Goal: Find specific page/section: Find specific page/section

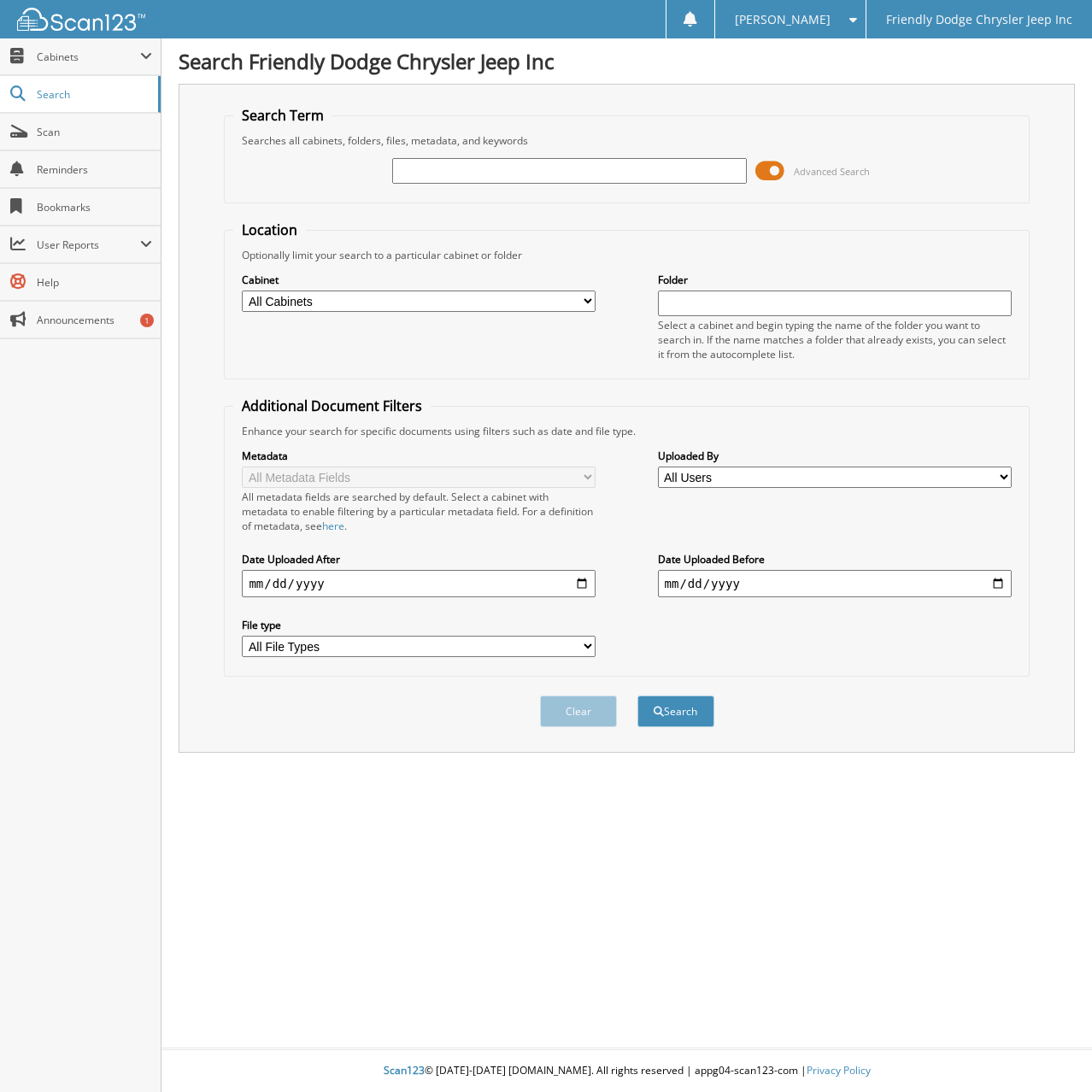
click at [512, 172] on input "text" at bounding box center [568, 171] width 353 height 25
type input "6075606"
click at [637, 696] on button "Search" at bounding box center [676, 711] width 77 height 32
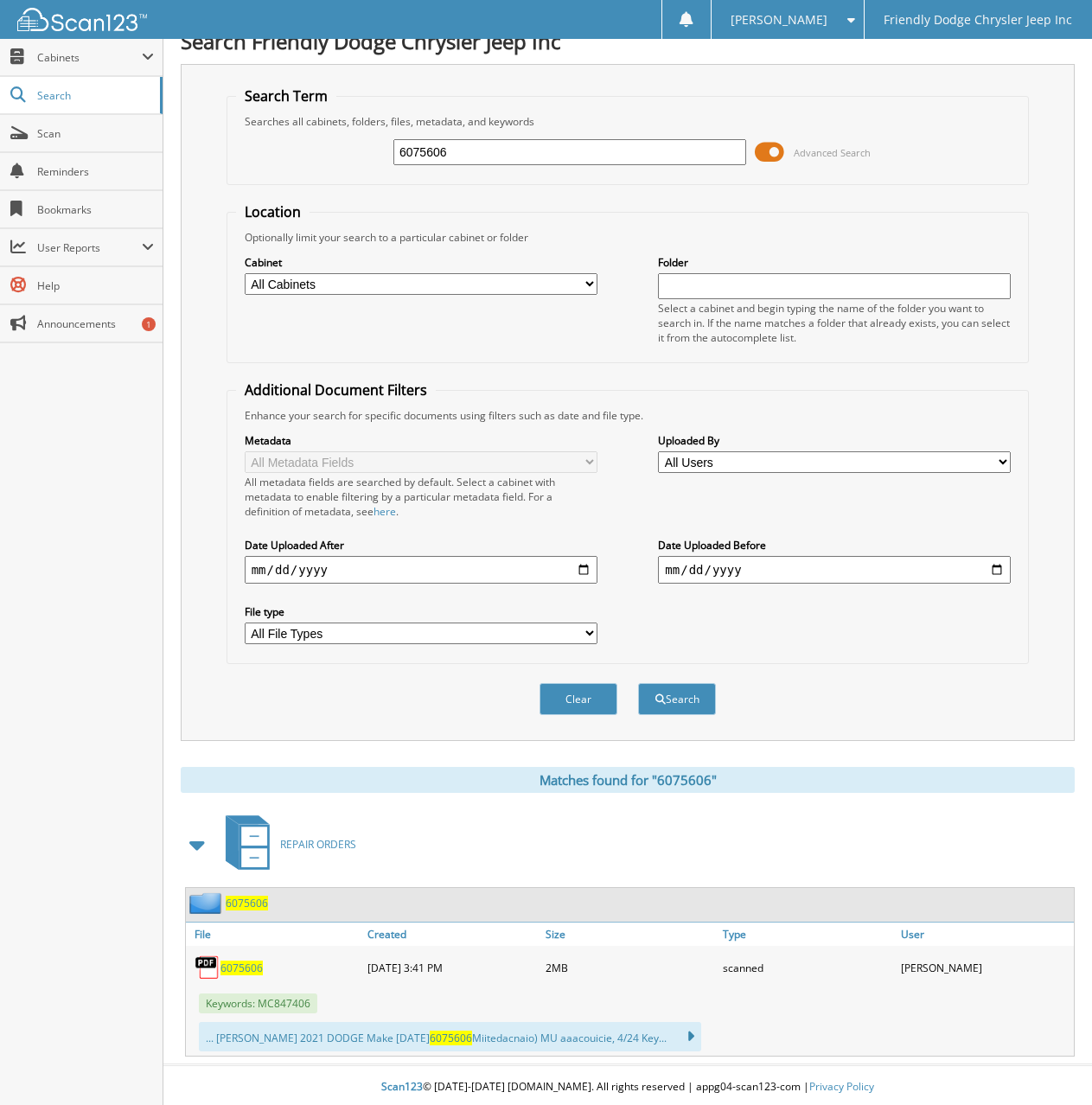
scroll to position [25, 0]
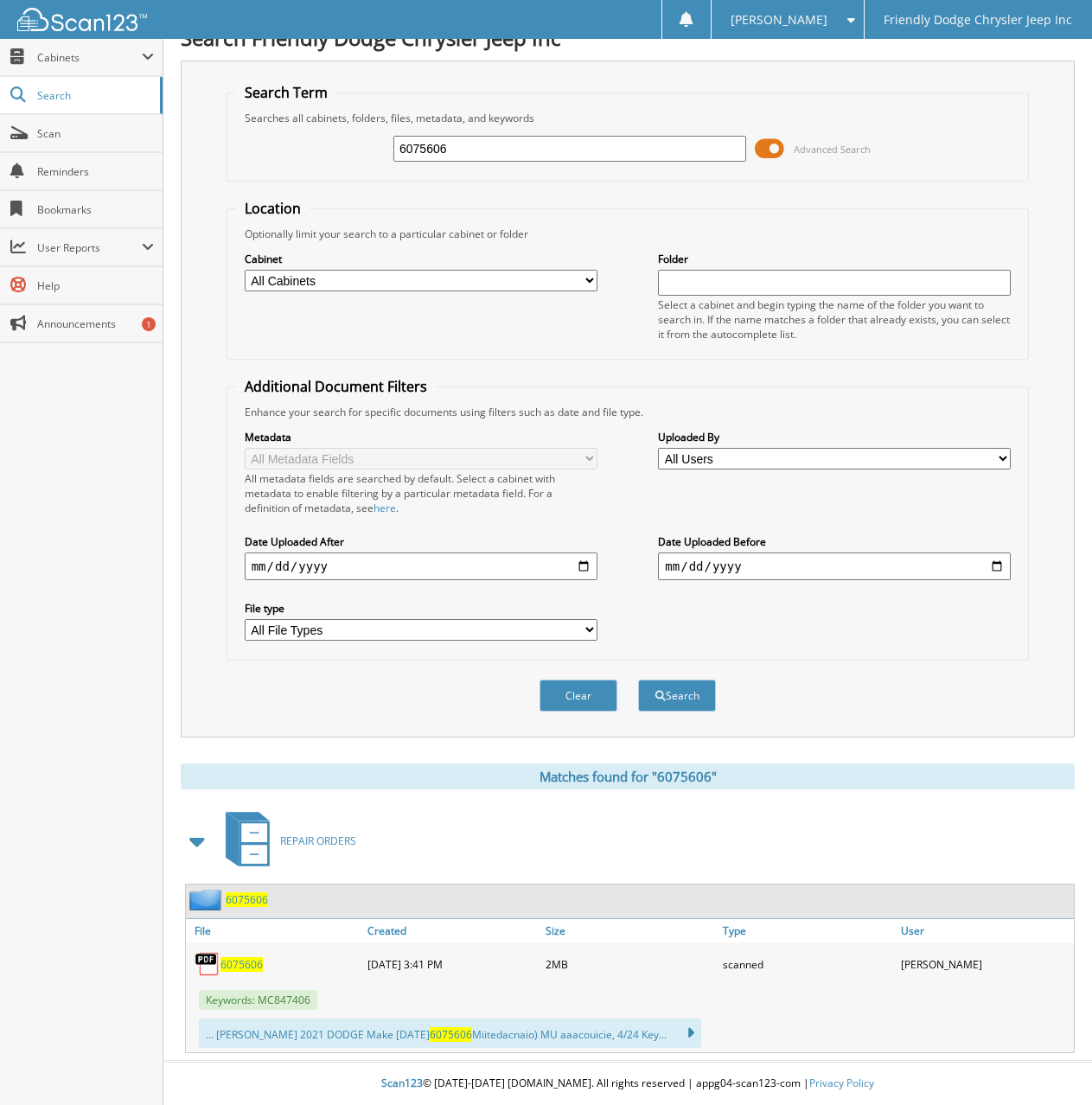
click at [242, 966] on span "6075606" at bounding box center [241, 964] width 43 height 14
drag, startPoint x: 467, startPoint y: 152, endPoint x: 273, endPoint y: 145, distance: 194.1
click at [278, 145] on div "6075606 Advanced Search" at bounding box center [628, 148] width 785 height 46
type input "6077571"
click at [639, 679] on button "Search" at bounding box center [677, 695] width 78 height 32
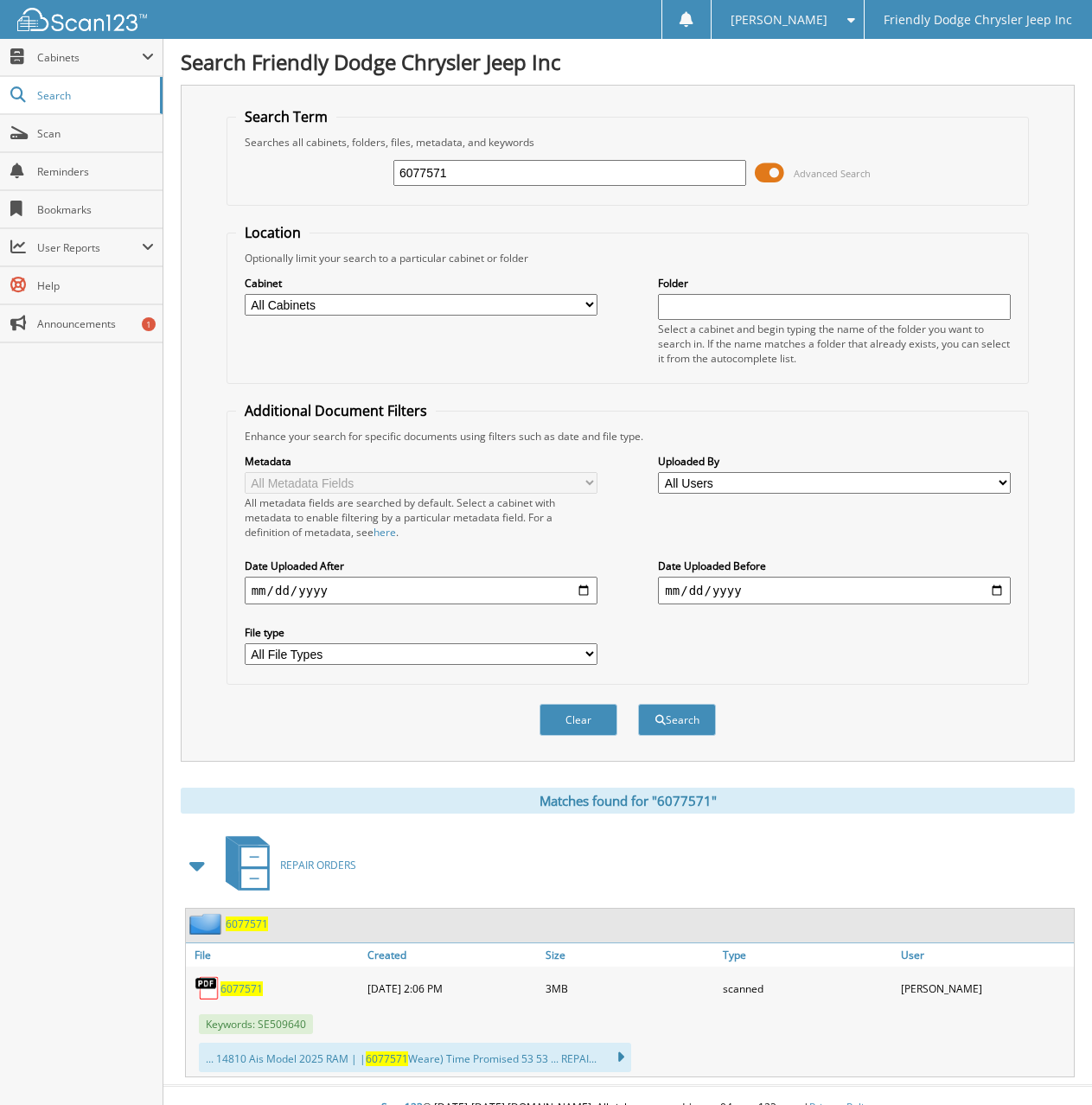
click at [250, 982] on span "6077571" at bounding box center [241, 987] width 43 height 14
drag, startPoint x: 450, startPoint y: 171, endPoint x: 293, endPoint y: 171, distance: 157.0
click at [293, 171] on div "6077571 Advanced Search" at bounding box center [628, 173] width 785 height 46
type input "6078254"
click at [639, 704] on button "Search" at bounding box center [677, 720] width 78 height 32
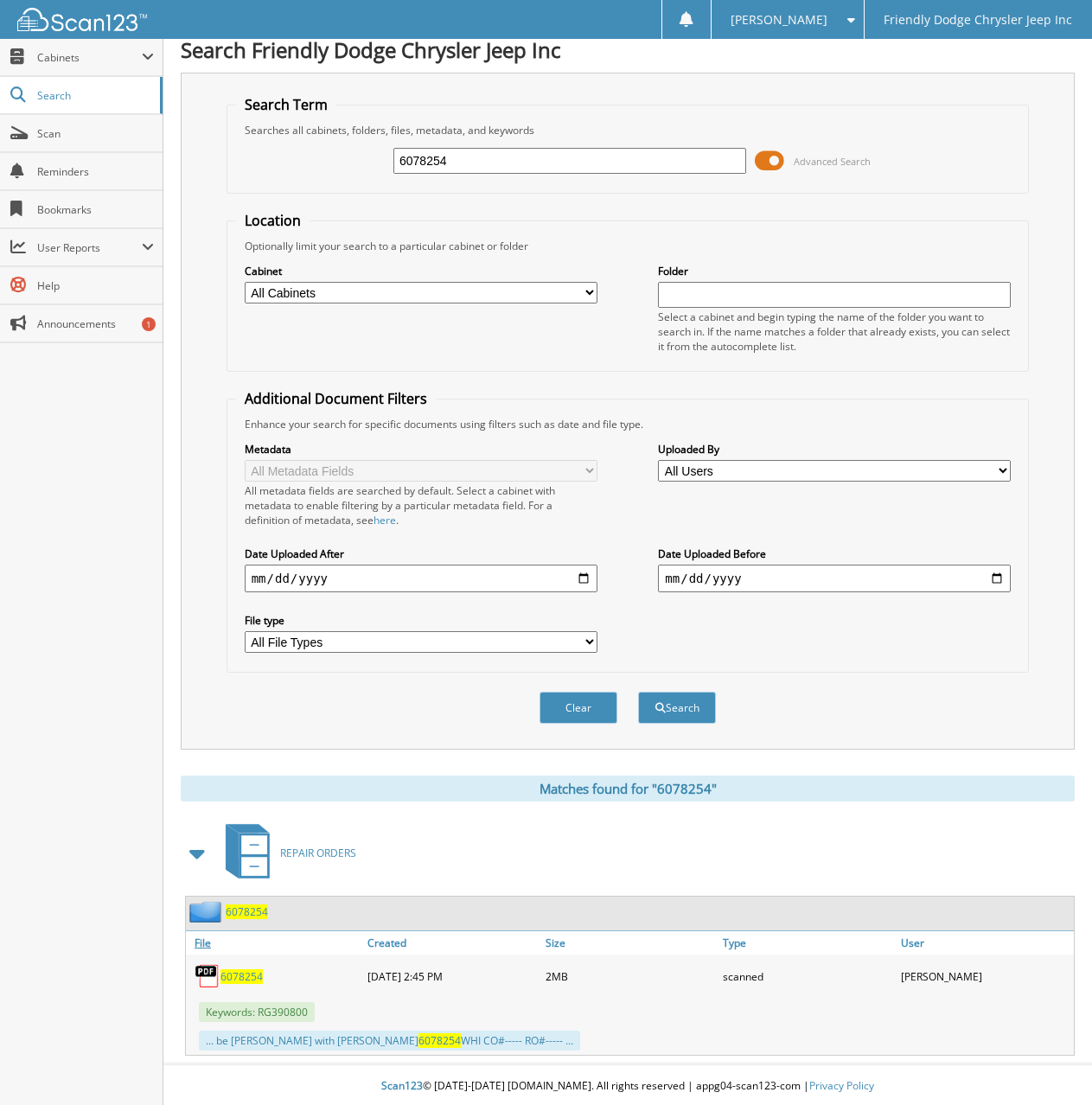
scroll to position [15, 0]
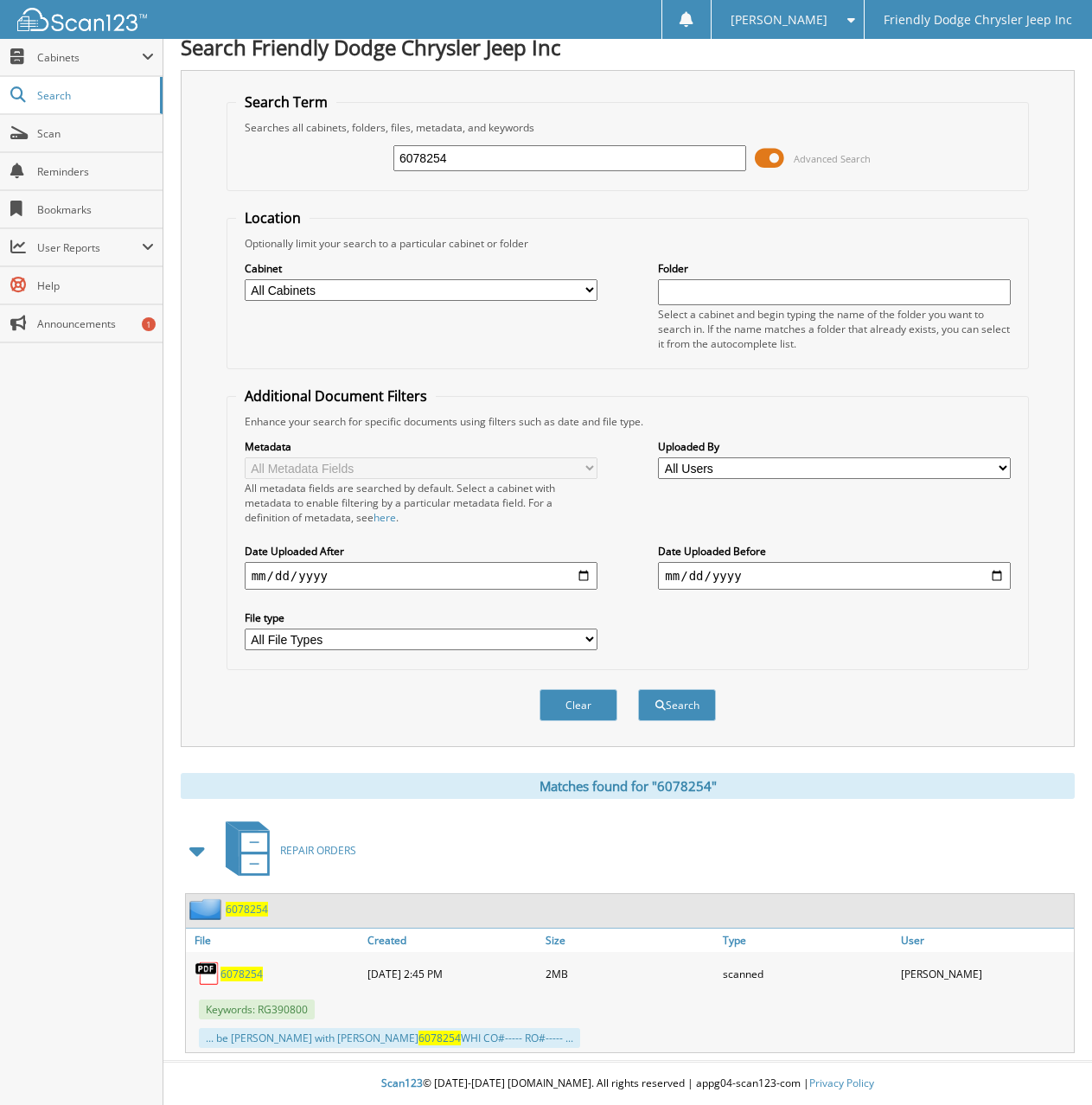
click at [239, 974] on span "6078254" at bounding box center [241, 973] width 43 height 14
click at [67, 557] on div "Close Cabinets My Company Email Addresses Search Scan" at bounding box center [82, 572] width 163 height 1066
drag, startPoint x: 472, startPoint y: 151, endPoint x: 319, endPoint y: 171, distance: 154.3
click at [319, 171] on div "6078254 Advanced Search" at bounding box center [628, 157] width 785 height 46
type input "6077551"
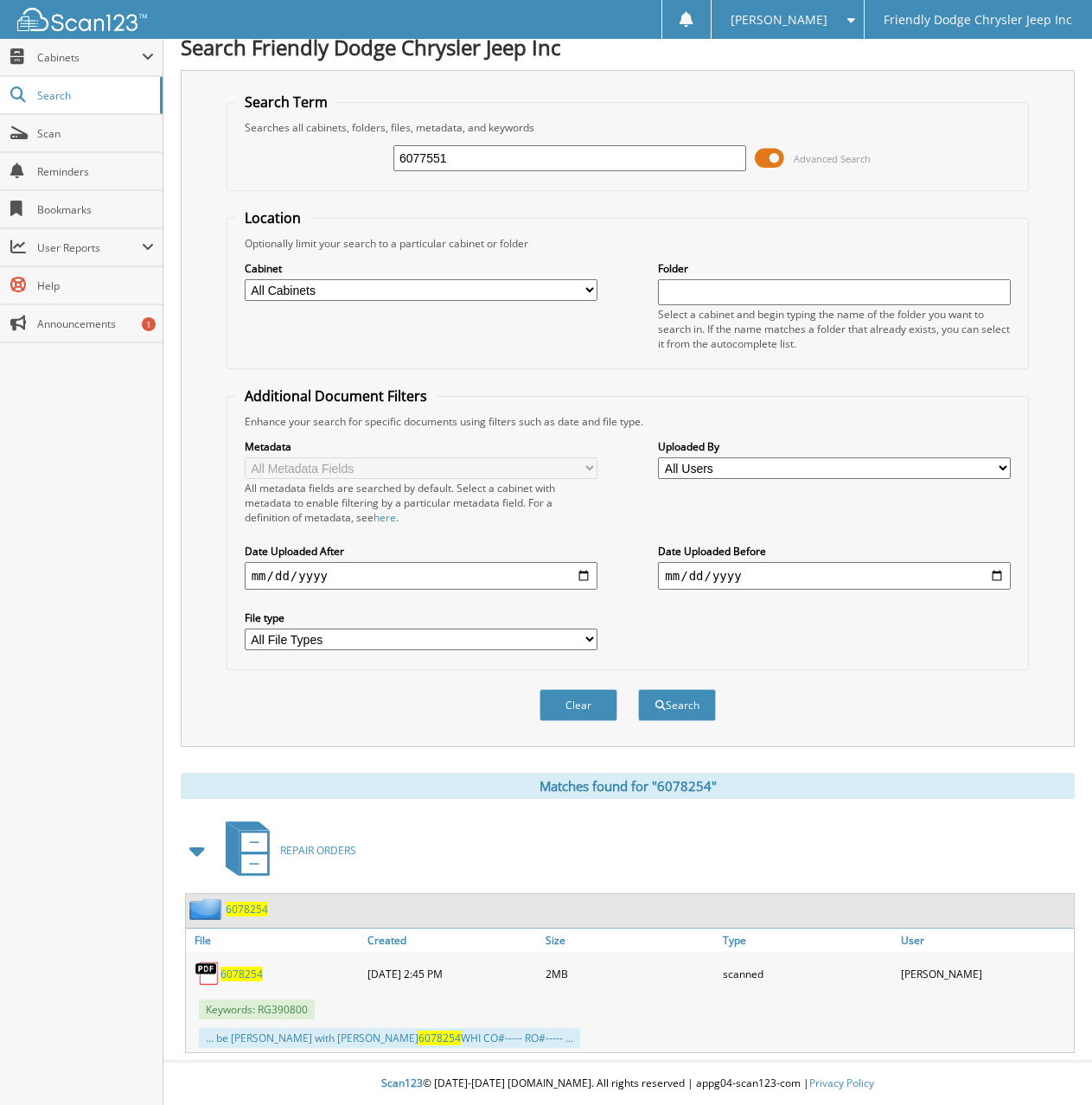
click at [639, 689] on button "Search" at bounding box center [677, 705] width 78 height 32
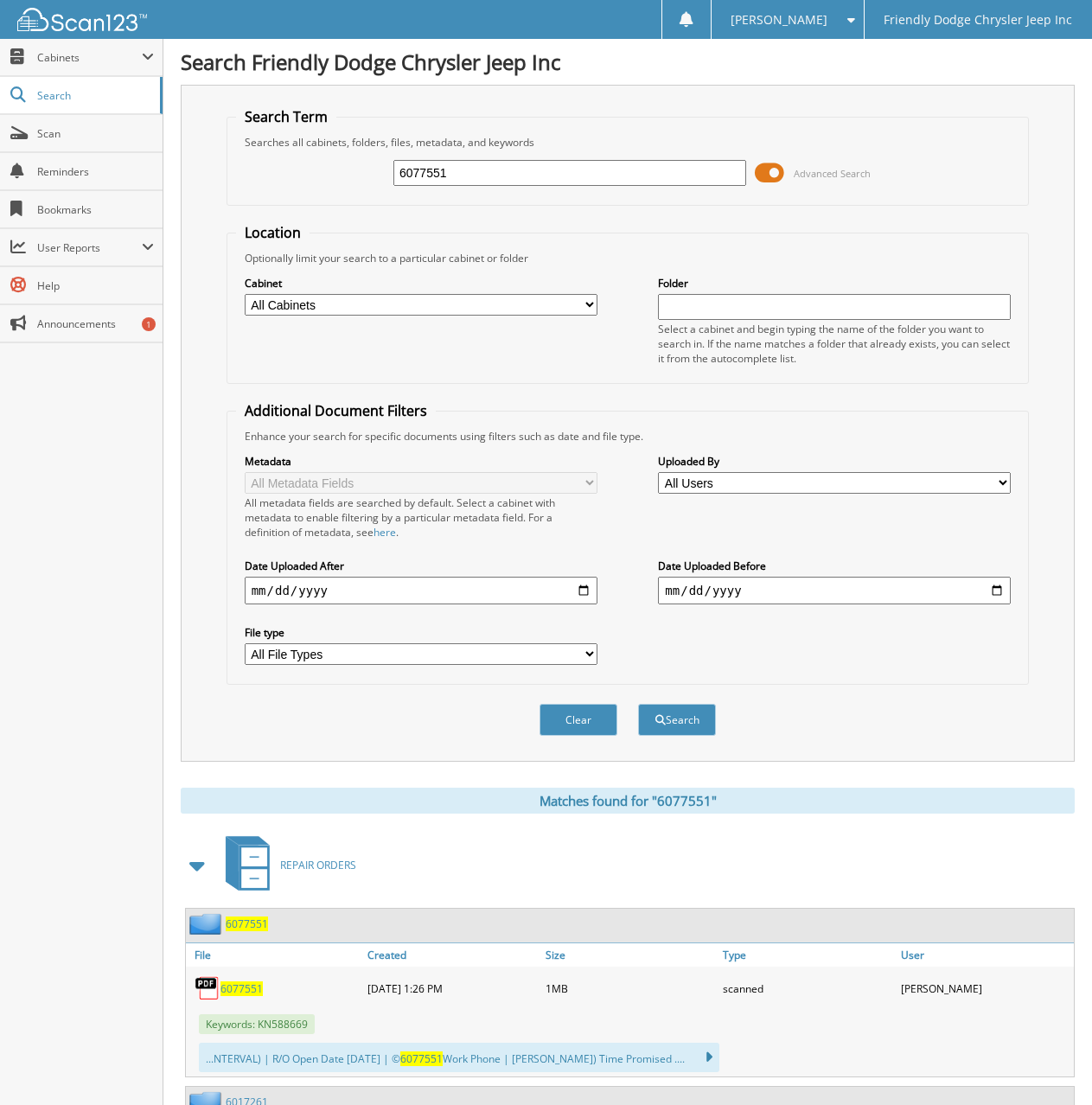
click at [235, 989] on span "6077551" at bounding box center [241, 987] width 43 height 14
drag, startPoint x: 108, startPoint y: 580, endPoint x: 58, endPoint y: 543, distance: 62.2
click at [108, 580] on div "Close Cabinets My Company Email Addresses Search Scan" at bounding box center [82, 572] width 163 height 1066
drag, startPoint x: 453, startPoint y: 177, endPoint x: 324, endPoint y: 165, distance: 129.6
click at [336, 165] on div "6077551 Advanced Search" at bounding box center [628, 173] width 785 height 46
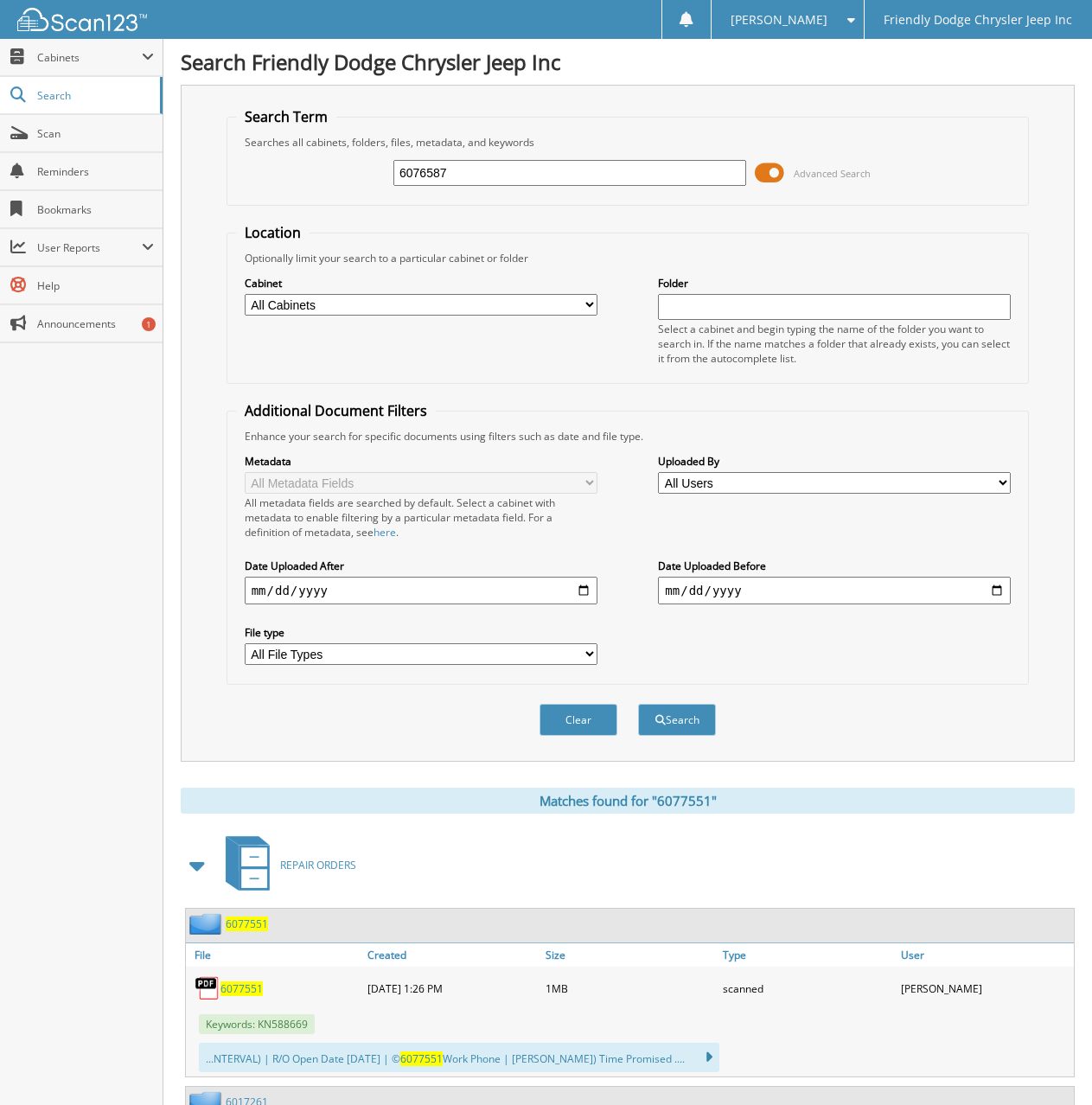
type input "6076587"
click at [639, 704] on button "Search" at bounding box center [677, 720] width 78 height 32
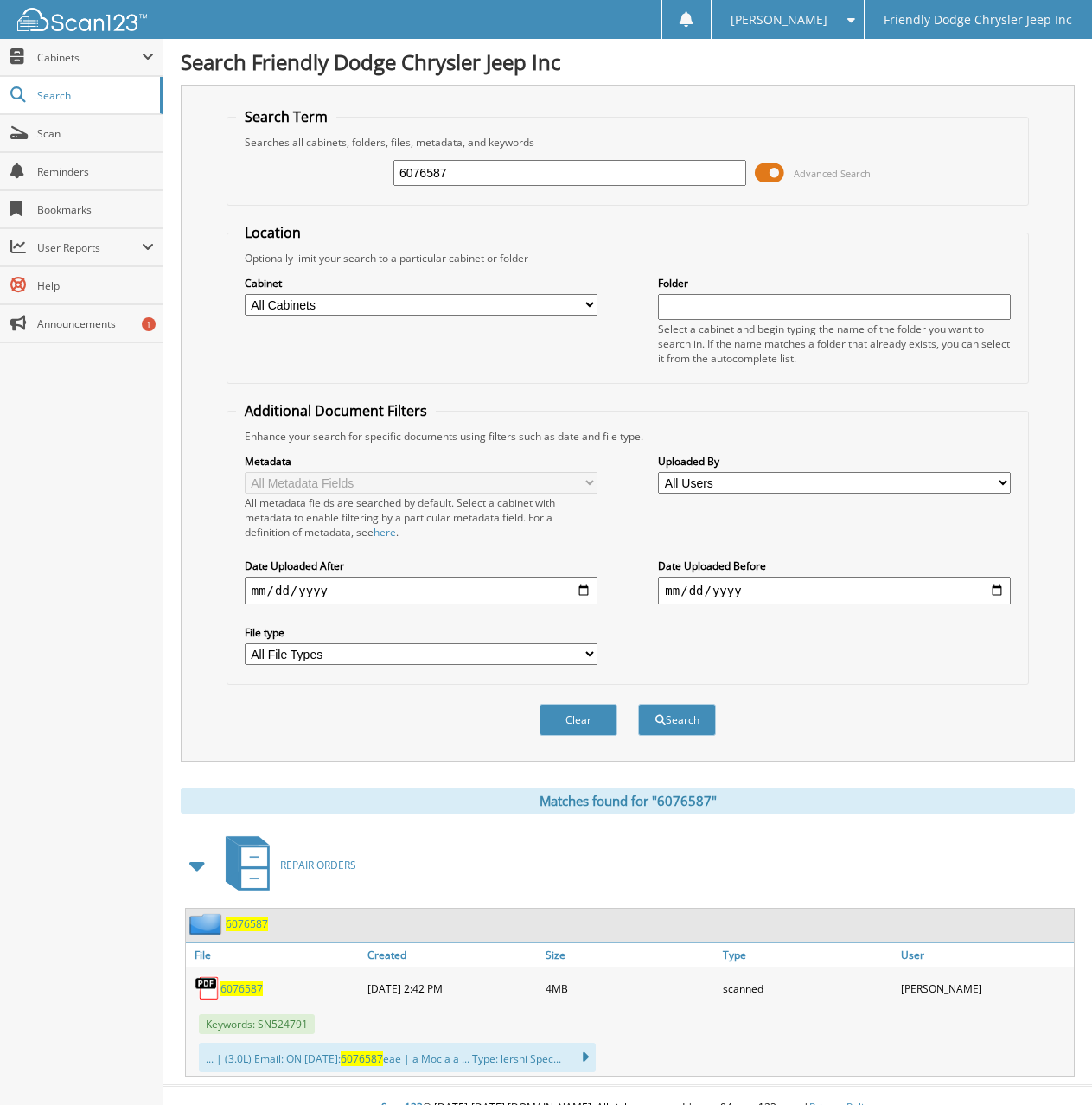
click at [251, 988] on span "6076587" at bounding box center [241, 987] width 43 height 14
drag, startPoint x: 468, startPoint y: 169, endPoint x: 297, endPoint y: 187, distance: 171.9
click div "6076587 Advanced Search"
type input "6078331"
click button "Search"
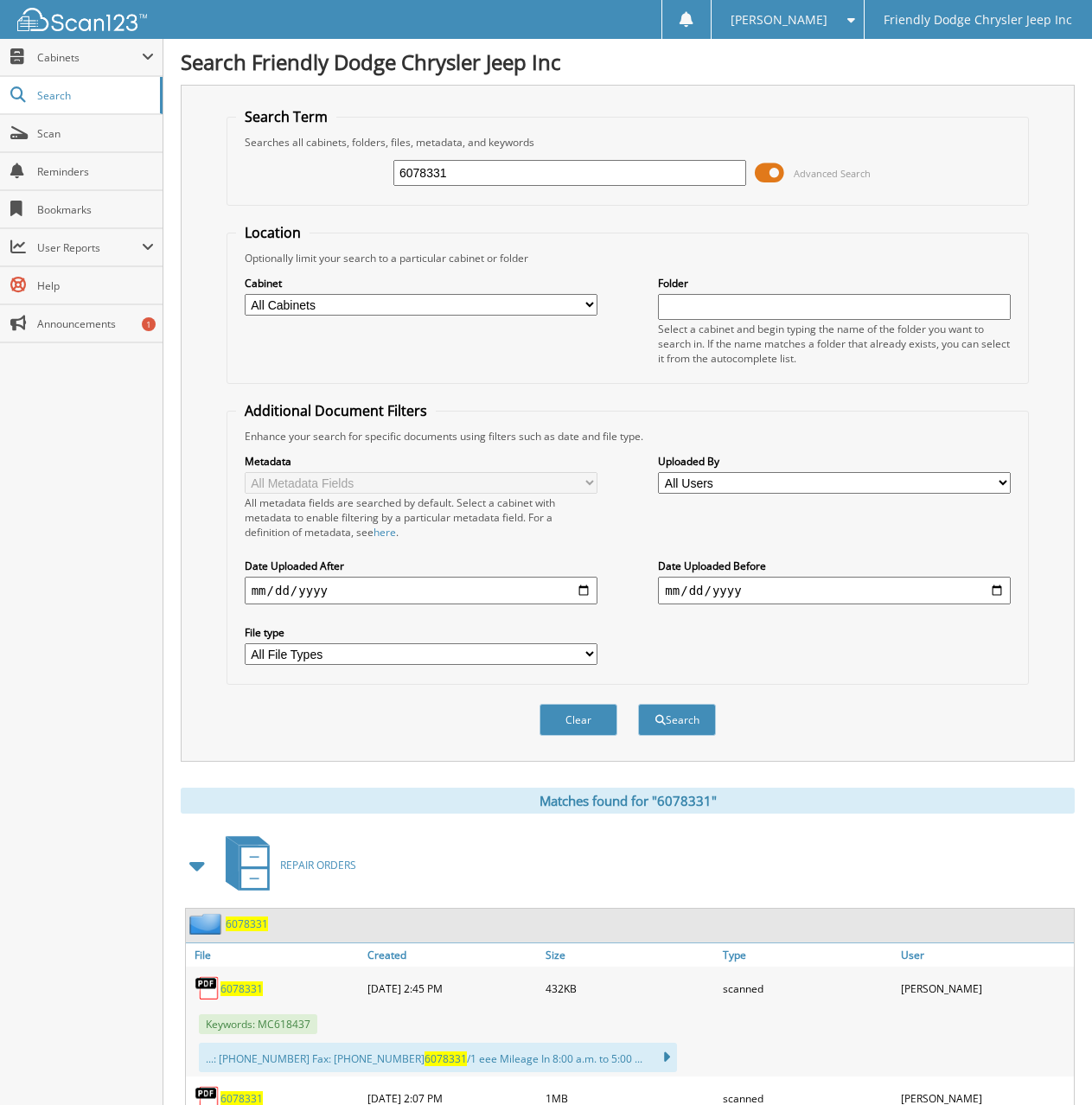
click at [239, 985] on span "6078331" at bounding box center [241, 987] width 43 height 14
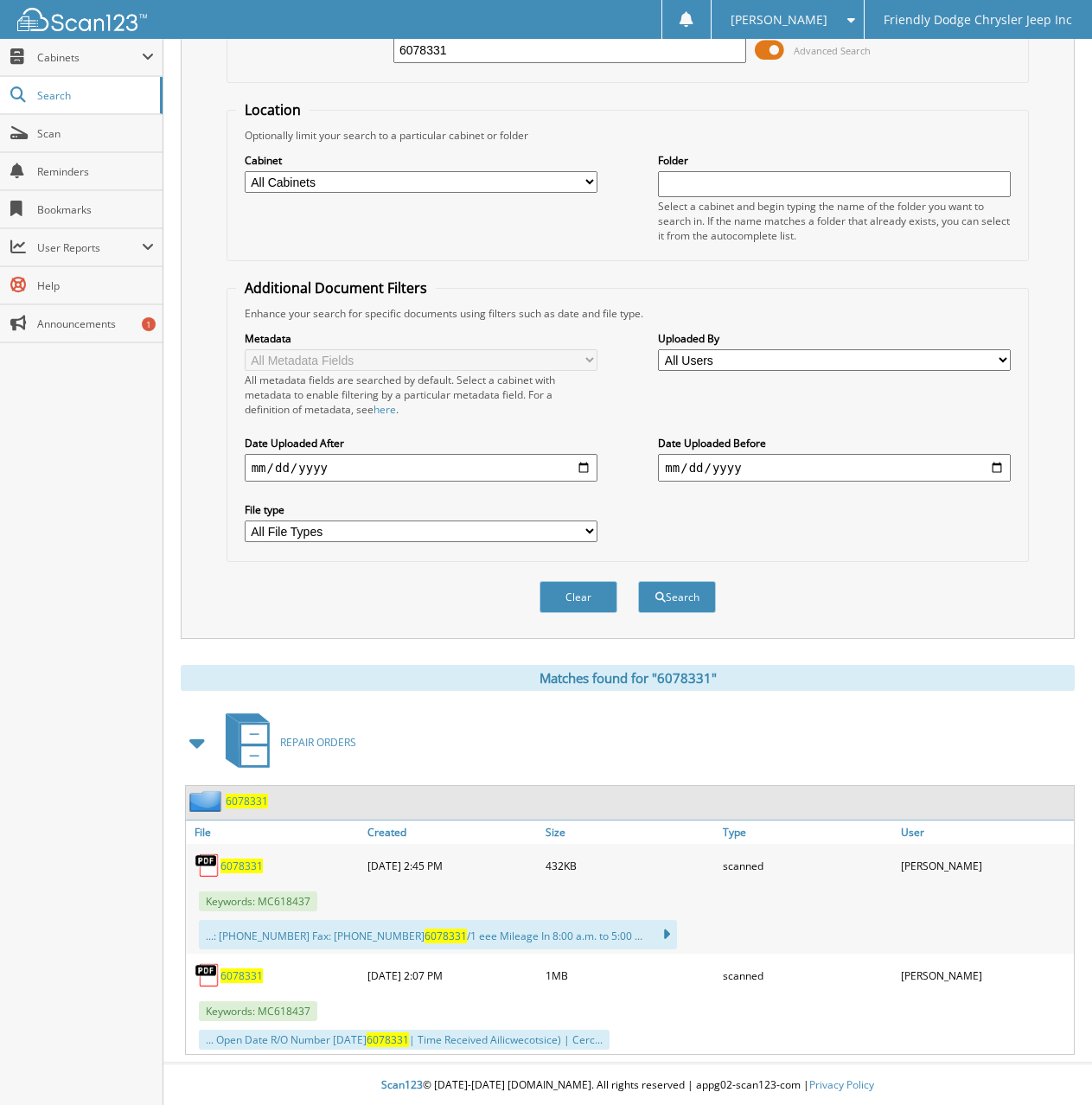
scroll to position [125, 0]
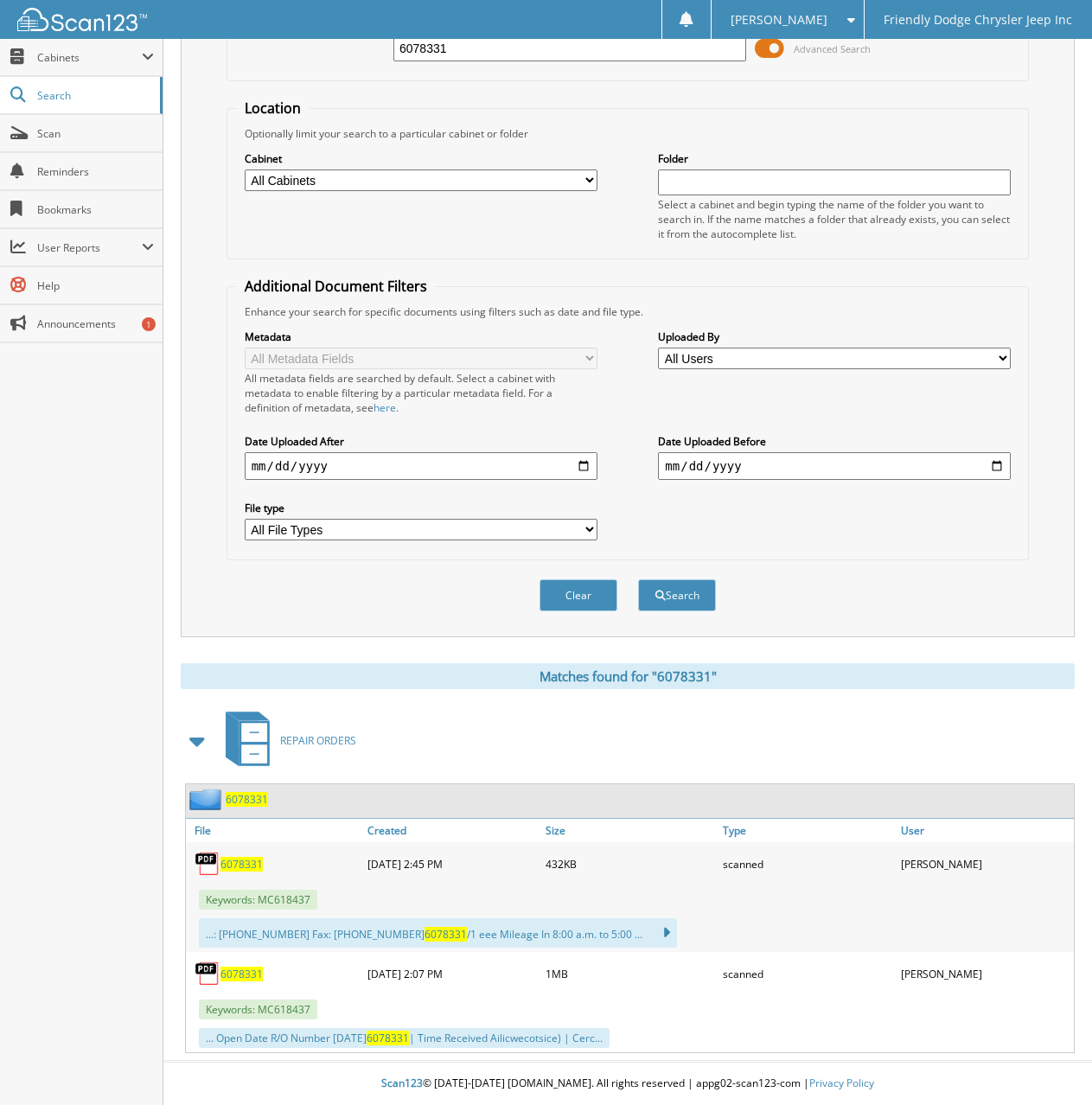
click at [234, 970] on span "6078331" at bounding box center [241, 973] width 43 height 14
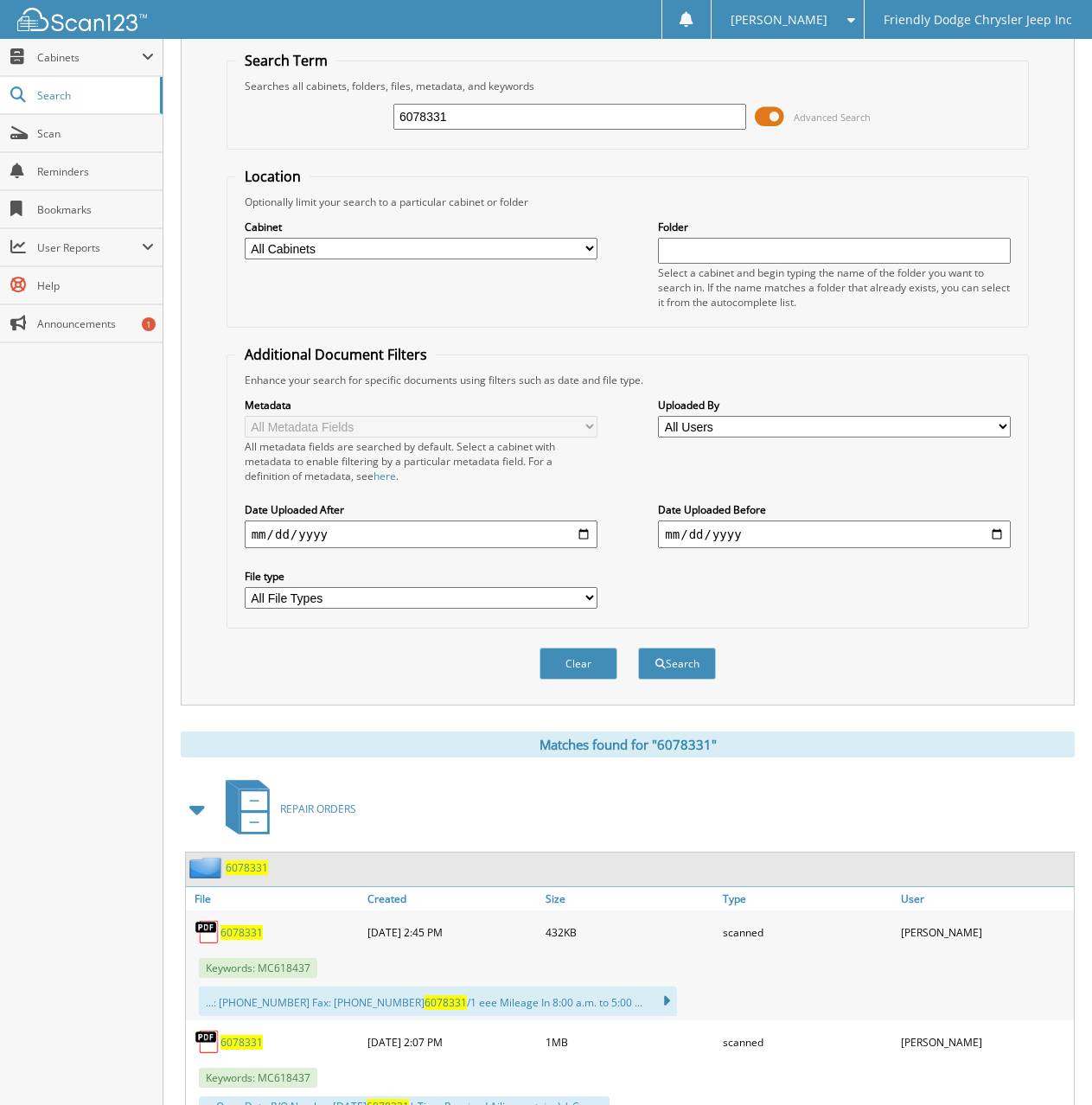
scroll to position [0, 0]
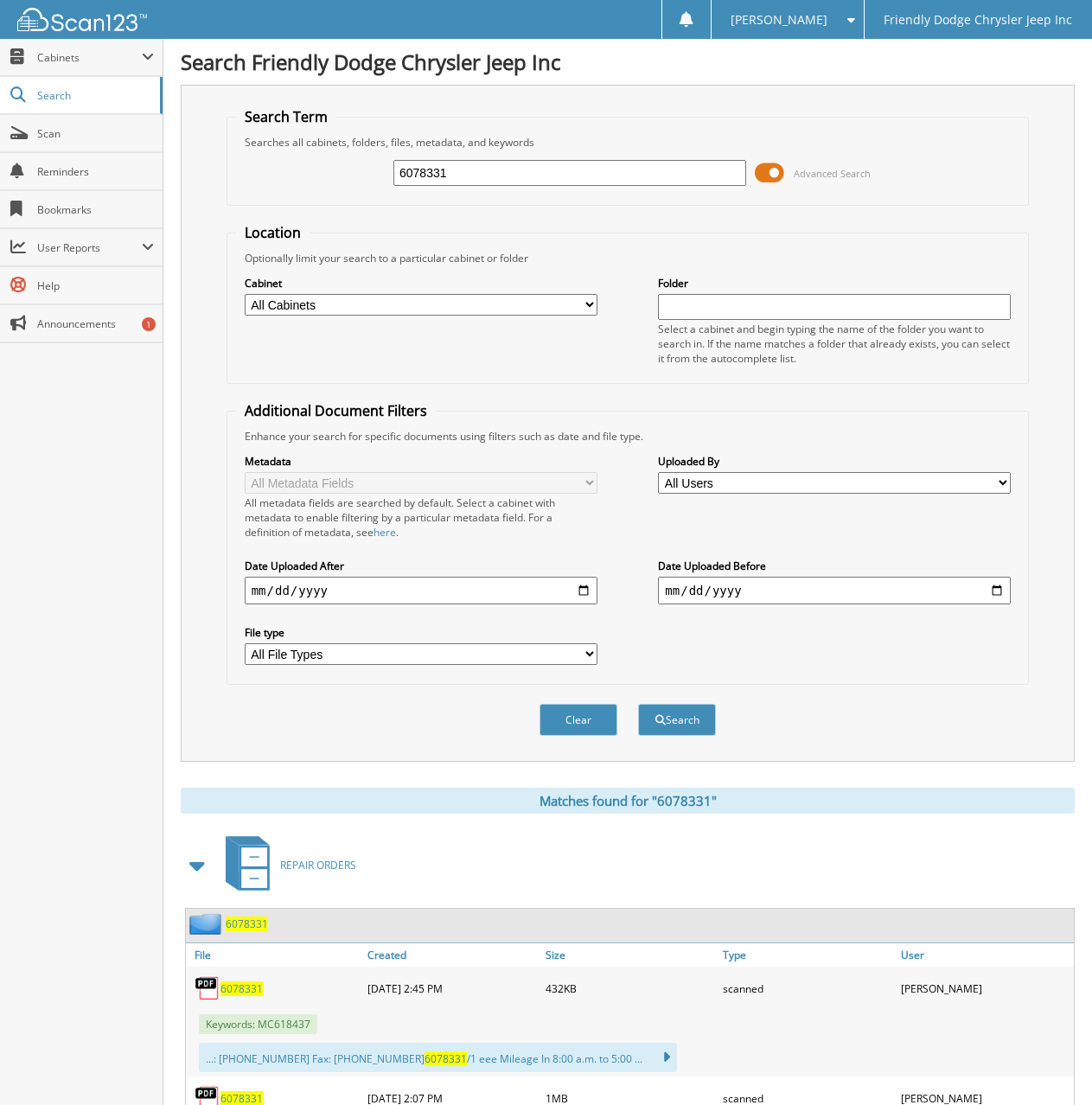
drag, startPoint x: 455, startPoint y: 172, endPoint x: 297, endPoint y: 174, distance: 158.0
click at [297, 174] on div "6078331 Advanced Search" at bounding box center [628, 173] width 785 height 46
type input "6078391"
click at [639, 704] on button "Search" at bounding box center [677, 720] width 78 height 32
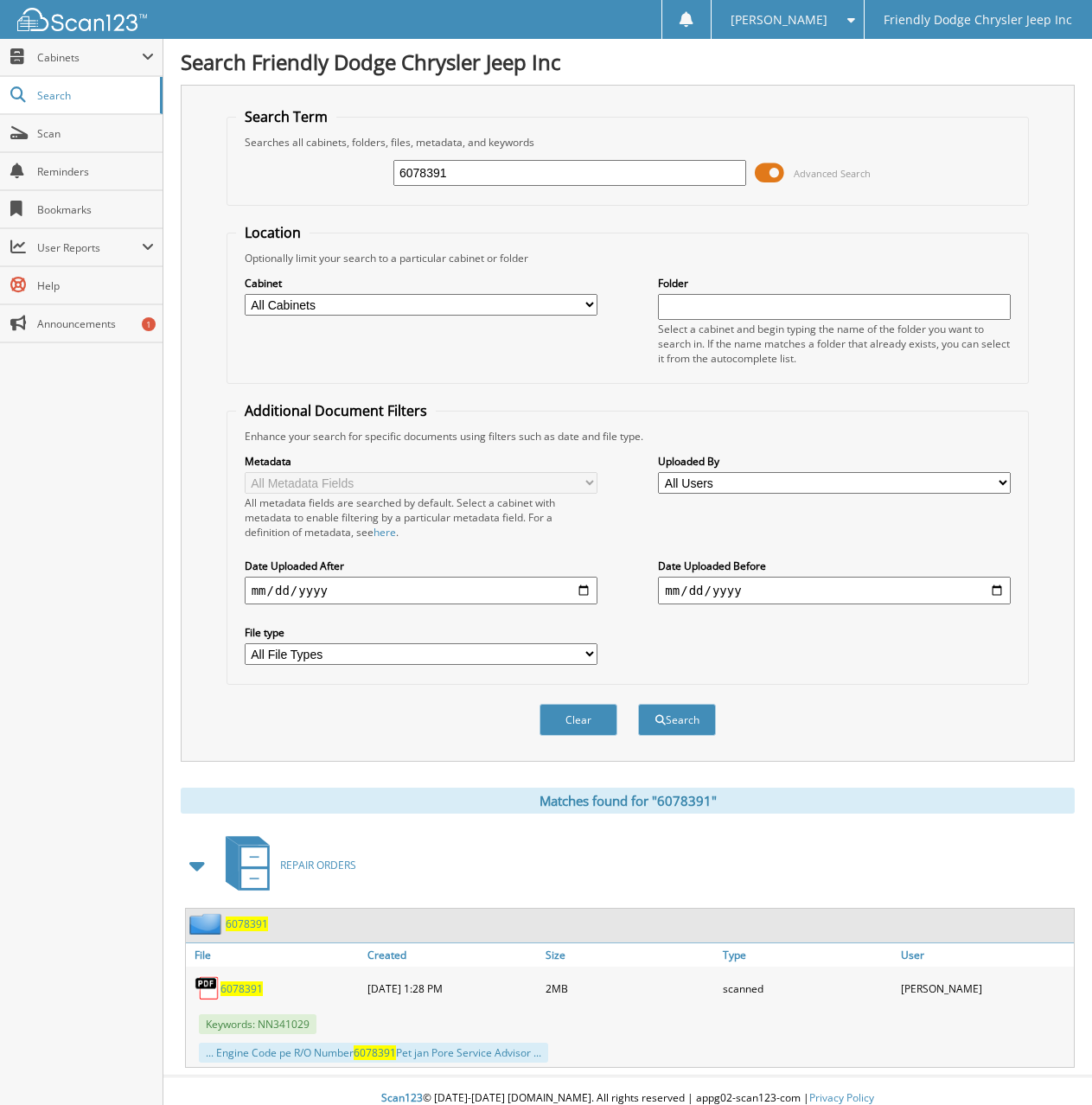
click at [230, 992] on span "6078391" at bounding box center [241, 987] width 43 height 14
drag, startPoint x: 452, startPoint y: 170, endPoint x: 211, endPoint y: 171, distance: 241.0
click at [211, 171] on div "Search Term Searches all cabinets, folders, files, metadata, and keywords 60783…" at bounding box center [627, 423] width 894 height 677
type input "6078380"
click at [639, 704] on button "Search" at bounding box center [677, 720] width 78 height 32
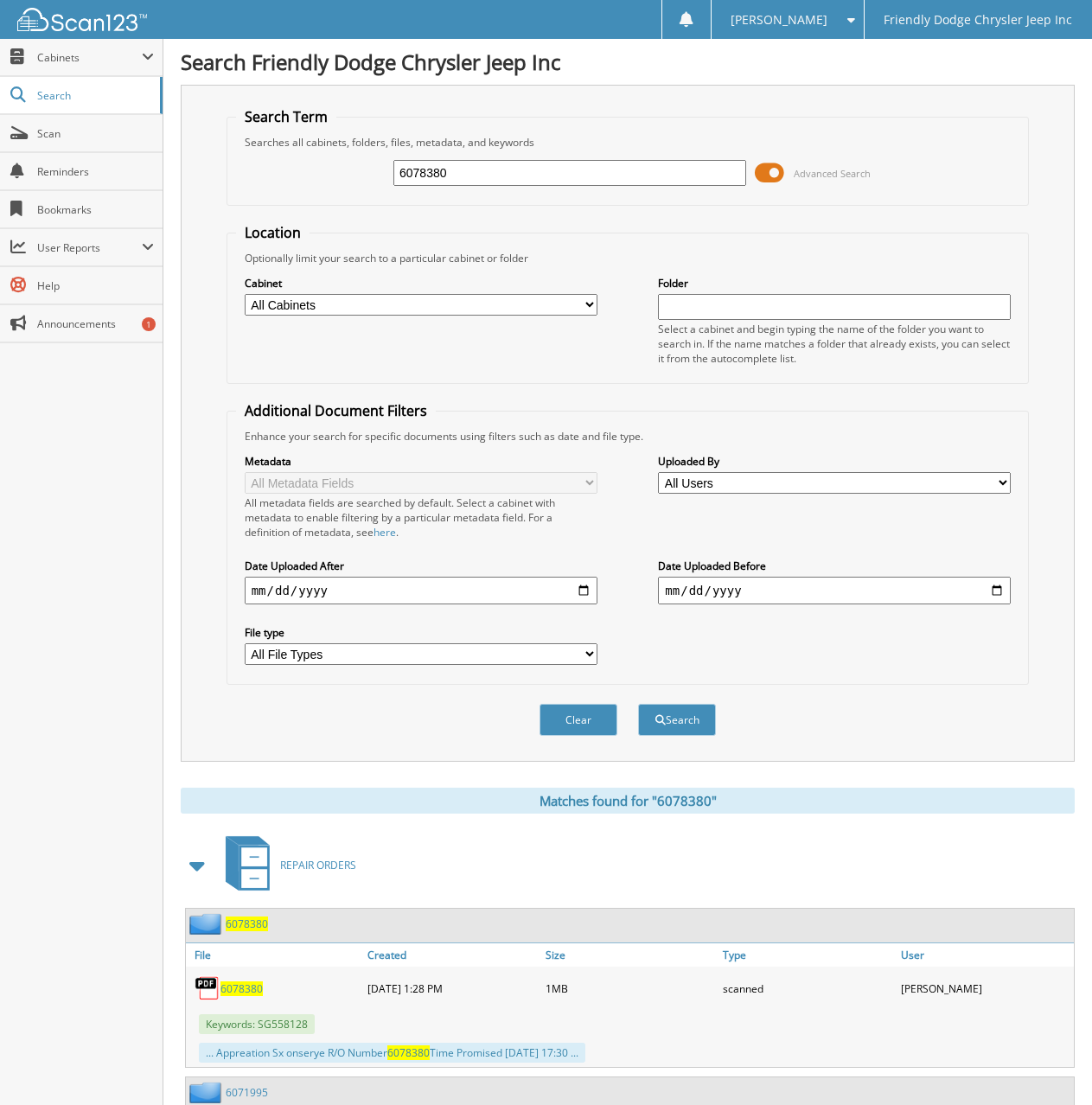
click at [234, 988] on span "6078380" at bounding box center [241, 987] width 43 height 14
drag, startPoint x: 454, startPoint y: 180, endPoint x: 297, endPoint y: 173, distance: 157.2
click at [304, 174] on div "6078380 Advanced Search" at bounding box center [628, 173] width 785 height 46
type input "6077971"
click at [639, 704] on button "Search" at bounding box center [677, 720] width 78 height 32
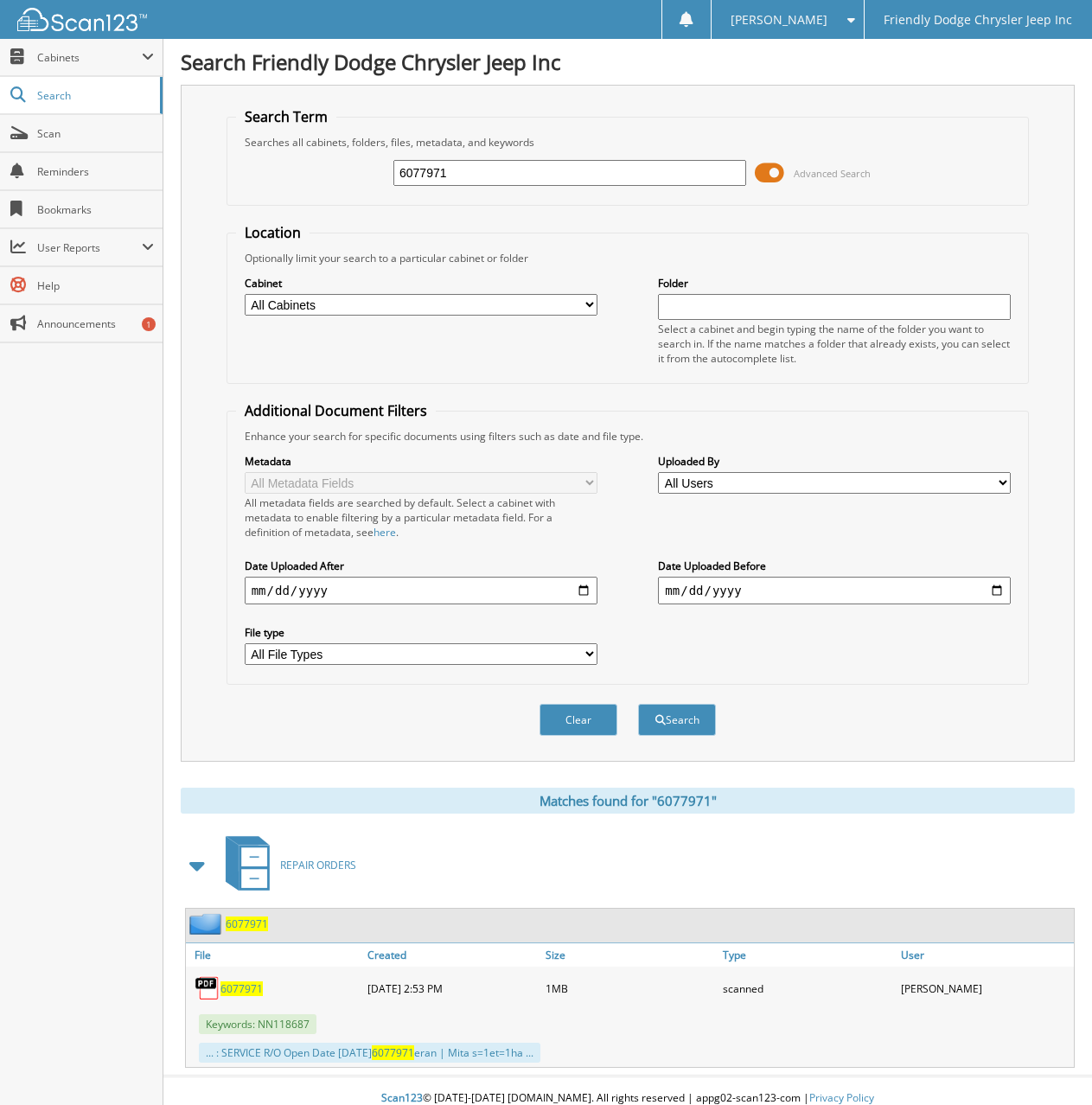
scroll to position [15, 0]
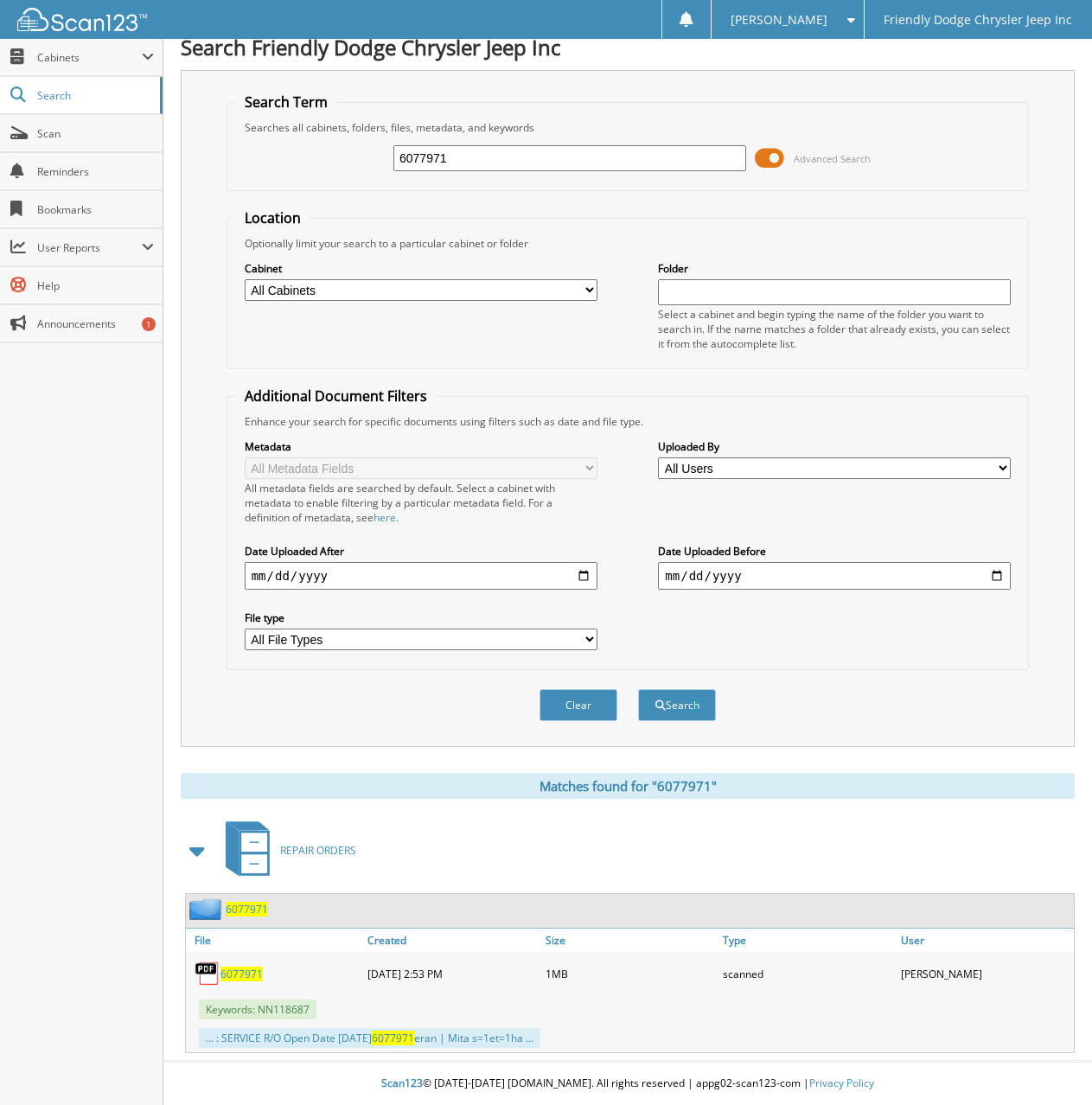
click at [239, 973] on span "6077971" at bounding box center [241, 973] width 43 height 14
drag, startPoint x: 477, startPoint y: 156, endPoint x: 294, endPoint y: 162, distance: 183.1
click at [295, 162] on div "6077971 Advanced Search" at bounding box center [628, 157] width 785 height 46
type input "6077952"
click at [639, 689] on button "Search" at bounding box center [677, 705] width 78 height 32
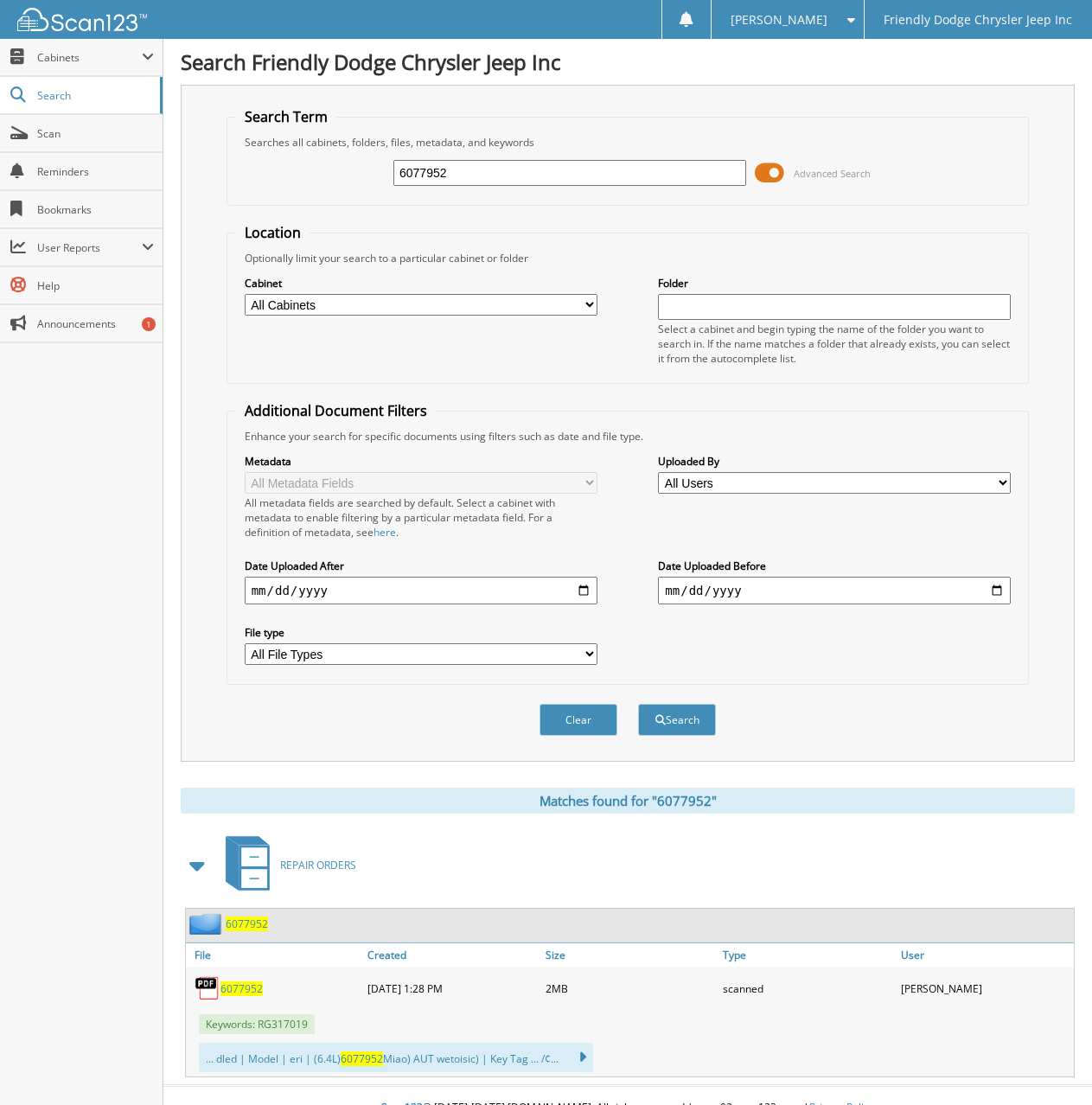
click at [234, 987] on span "6077952" at bounding box center [241, 987] width 43 height 14
drag, startPoint x: 351, startPoint y: 181, endPoint x: 292, endPoint y: 197, distance: 61.1
click at [292, 197] on fieldset "Search Term Searches all cabinets, folders, files, metadata, and keywords 60779…" at bounding box center [628, 157] width 804 height 99
type input "6077874"
click at [639, 704] on button "Search" at bounding box center [677, 720] width 78 height 32
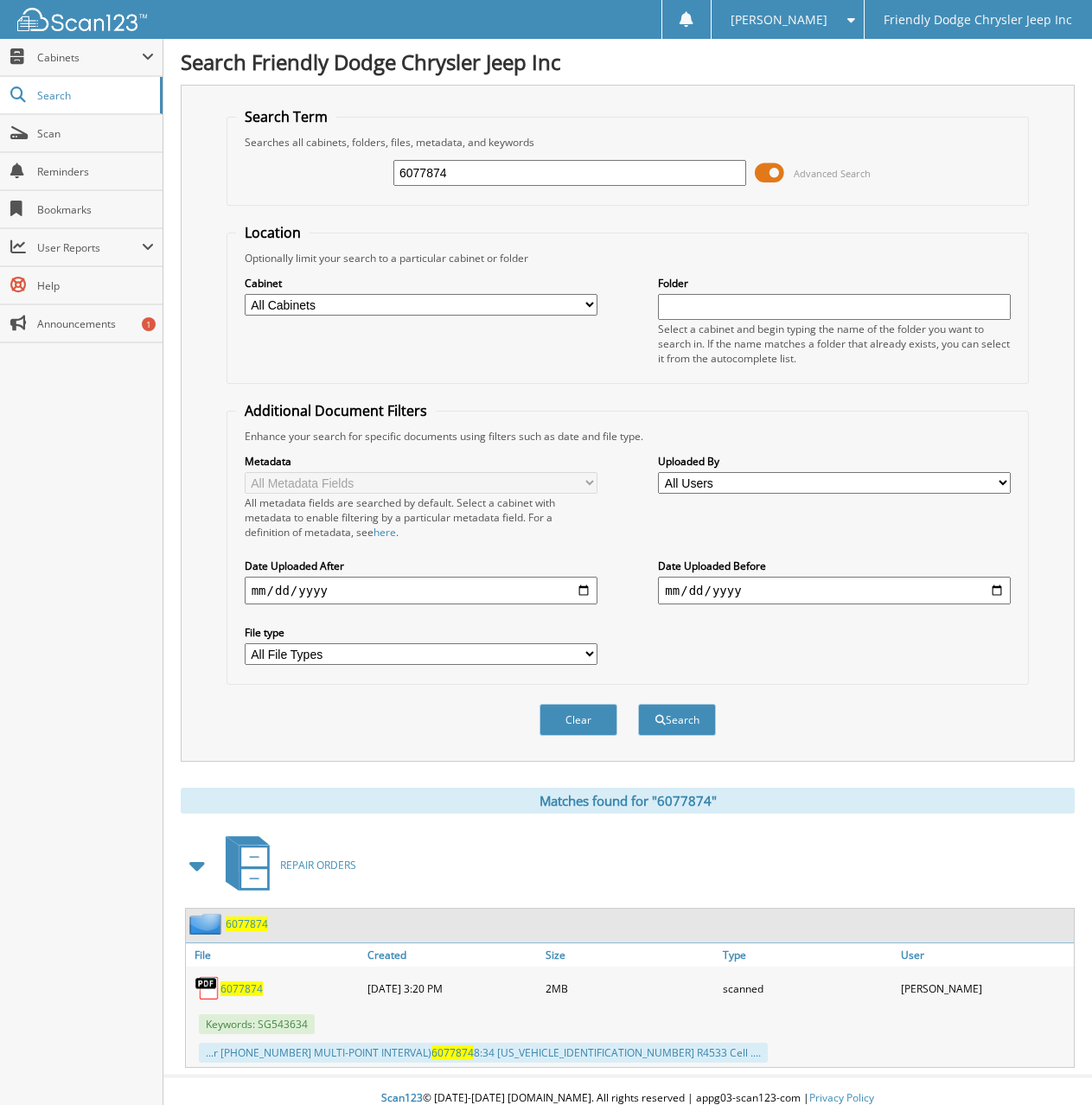
click at [234, 990] on span "6077874" at bounding box center [241, 987] width 43 height 14
click at [237, 990] on span "6077874" at bounding box center [241, 987] width 43 height 14
drag, startPoint x: 459, startPoint y: 171, endPoint x: 157, endPoint y: 203, distance: 303.7
click at [157, 202] on body "Ryan S. Settings Logout Friendly Dodge Chrysler Jeep Inc Close Cabinets My Comp…" at bounding box center [546, 560] width 1092 height 1119
type input "6078156"
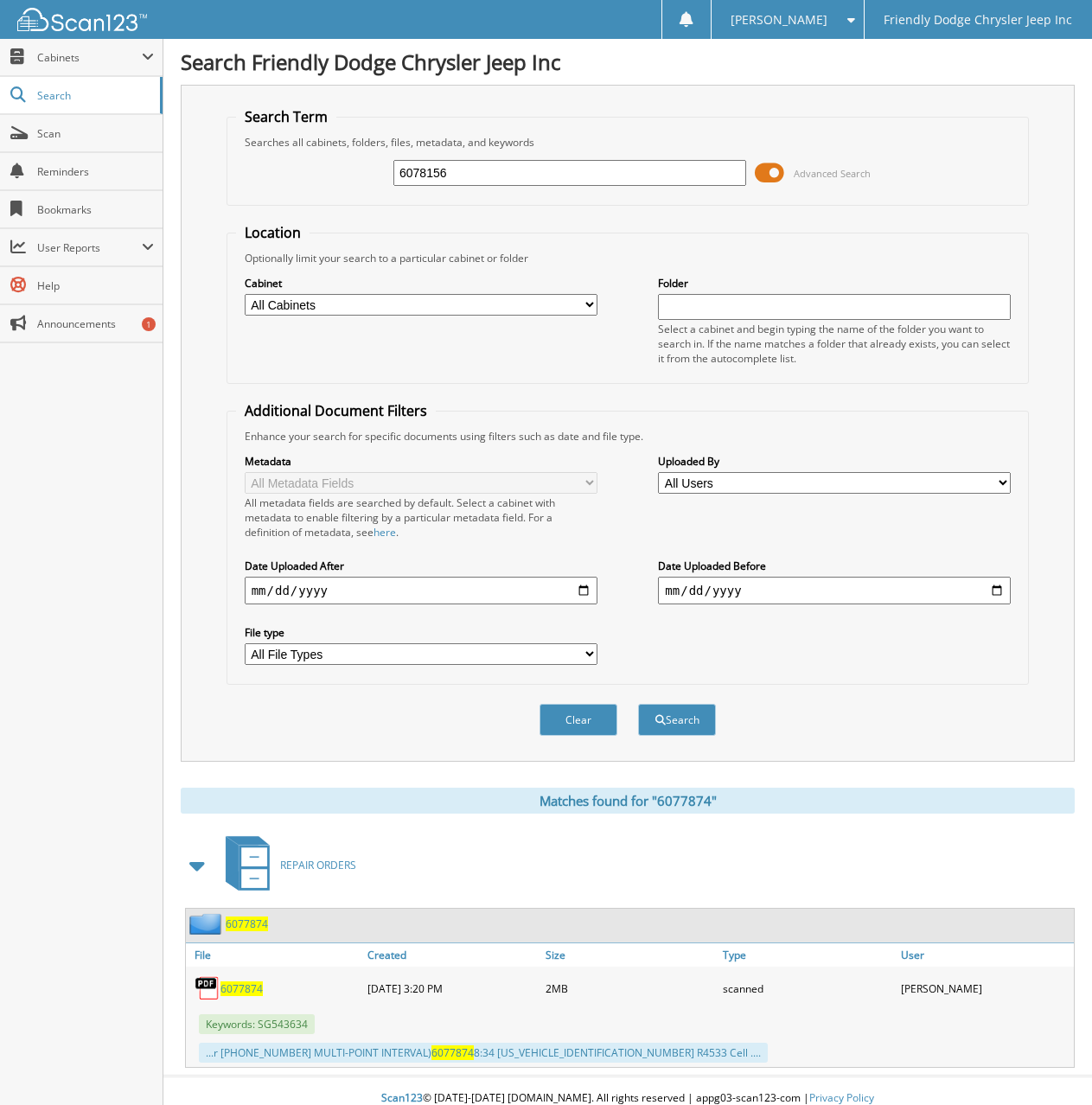
click at [639, 704] on button "Search" at bounding box center [677, 720] width 78 height 32
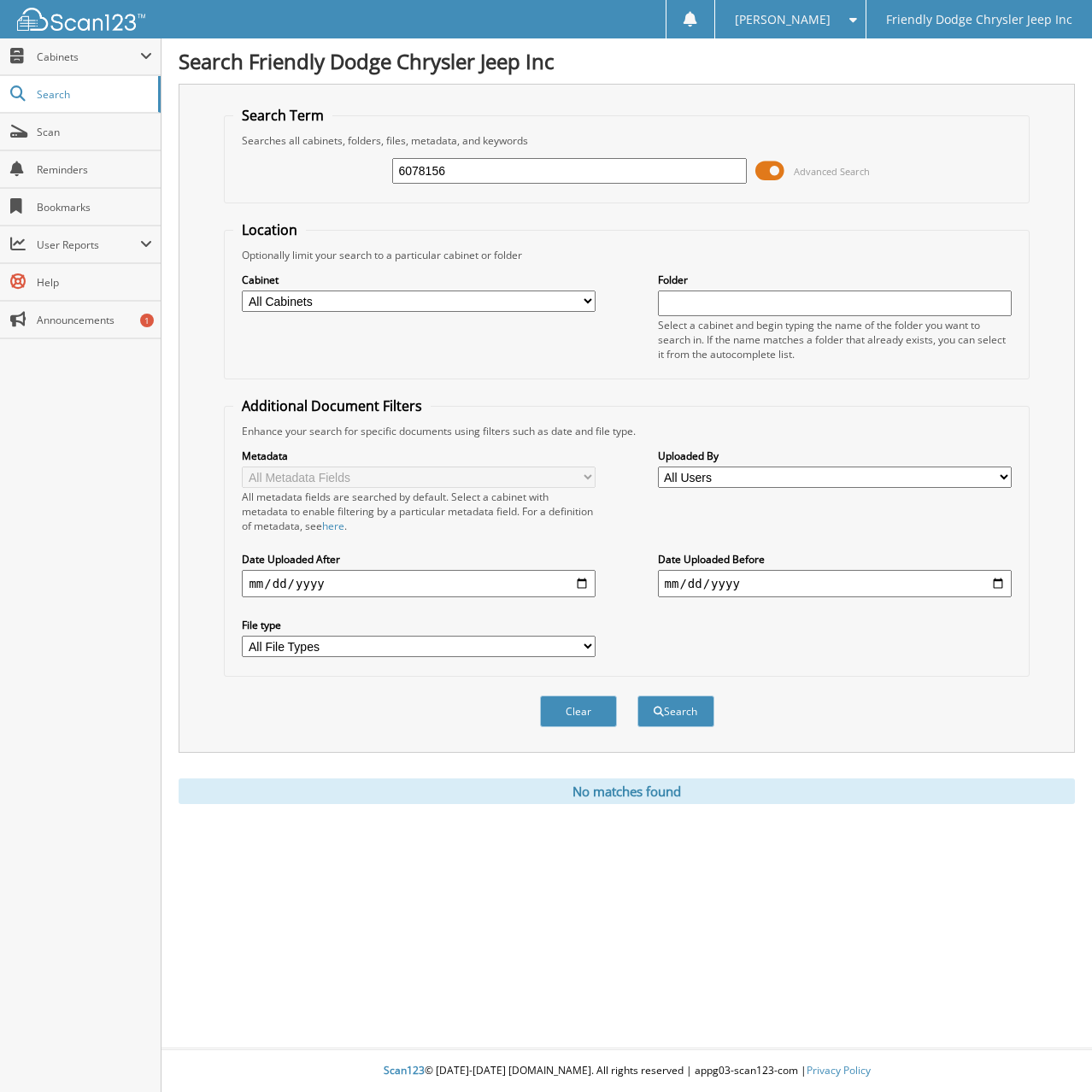
drag, startPoint x: 453, startPoint y: 174, endPoint x: 220, endPoint y: 178, distance: 233.0
click at [220, 178] on div "Search Term Searches all cabinets, folders, files, metadata, and keywords 60781…" at bounding box center [626, 418] width 896 height 669
type input "6077955"
click at [637, 696] on button "Search" at bounding box center [676, 711] width 77 height 32
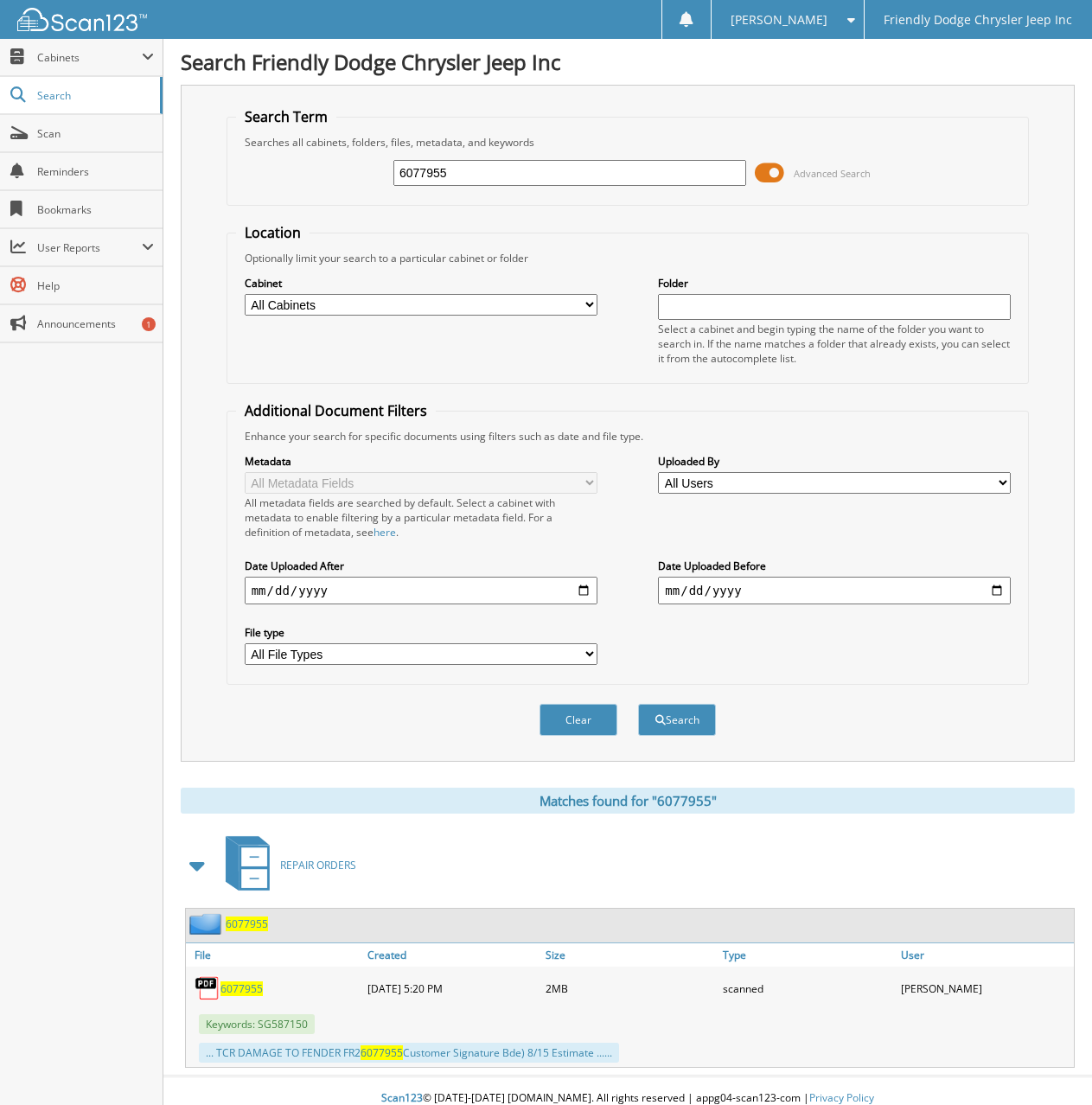
click at [246, 985] on span "6077955" at bounding box center [241, 987] width 43 height 14
click at [55, 562] on div "Close Cabinets My Company Email Addresses Search Scan" at bounding box center [82, 572] width 163 height 1066
drag, startPoint x: 465, startPoint y: 177, endPoint x: 231, endPoint y: 173, distance: 234.0
click at [250, 174] on div "6077955 Advanced Search" at bounding box center [628, 173] width 785 height 46
type input "6077714"
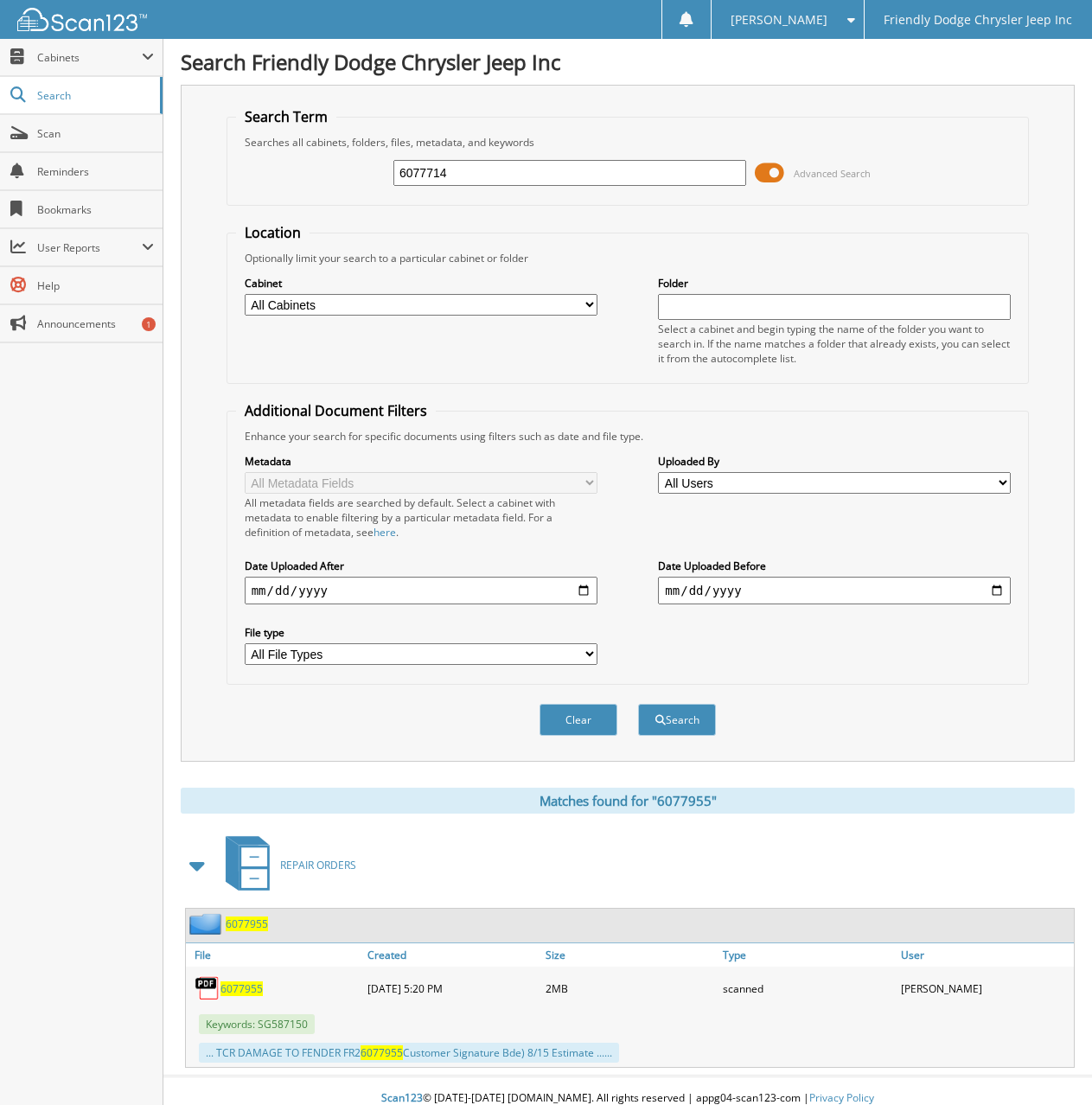
click at [639, 704] on button "Search" at bounding box center [677, 720] width 78 height 32
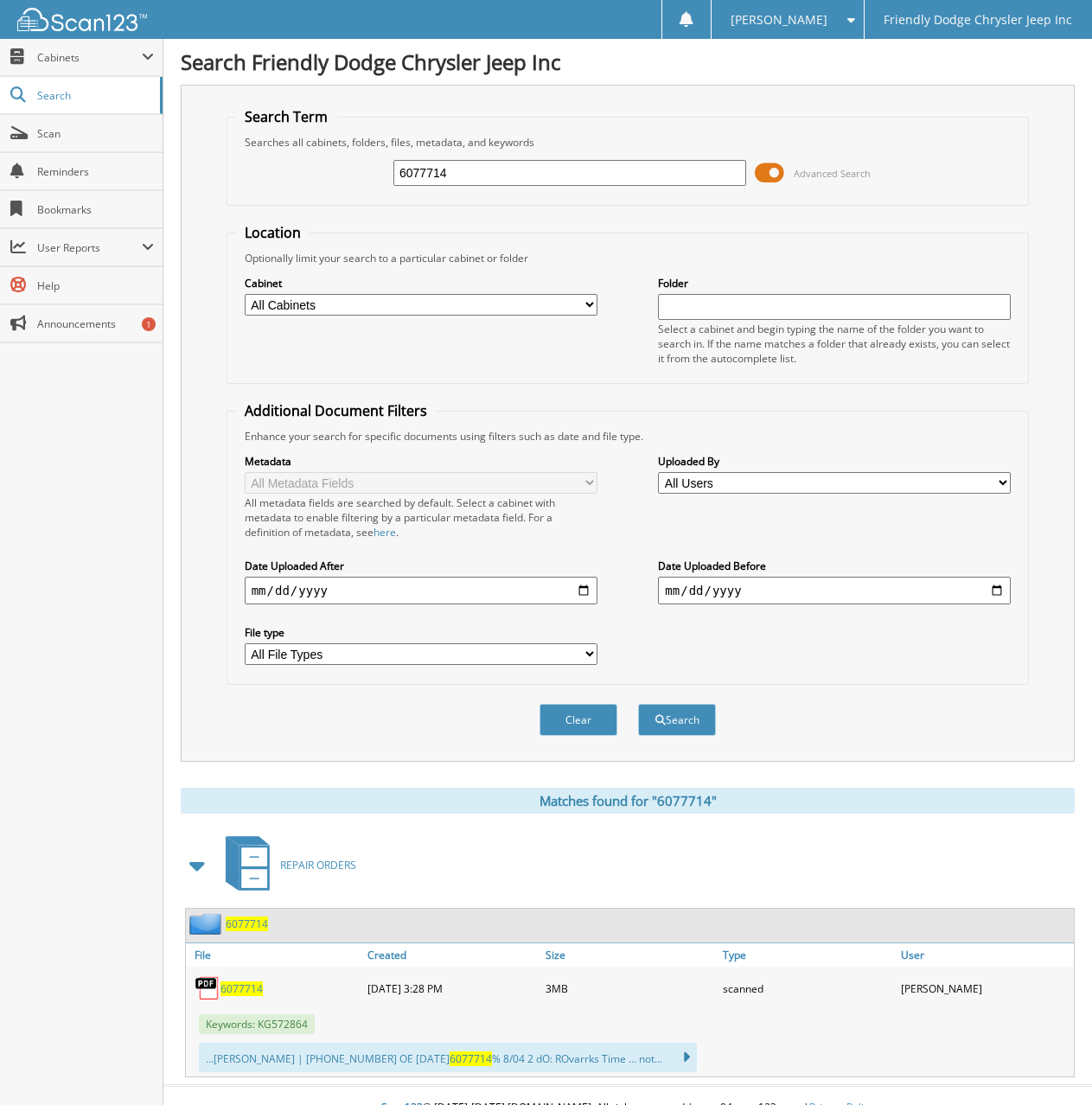
click at [250, 990] on span "6077714" at bounding box center [241, 987] width 43 height 14
drag, startPoint x: 241, startPoint y: 207, endPoint x: 127, endPoint y: 219, distance: 114.6
click at [127, 219] on body "[PERSON_NAME] Settings Logout Friendly Dodge Chrysler Jeep Inc Close Cabinets M…" at bounding box center [546, 564] width 1092 height 1129
type input "6077422"
click at [639, 704] on button "Search" at bounding box center [677, 720] width 78 height 32
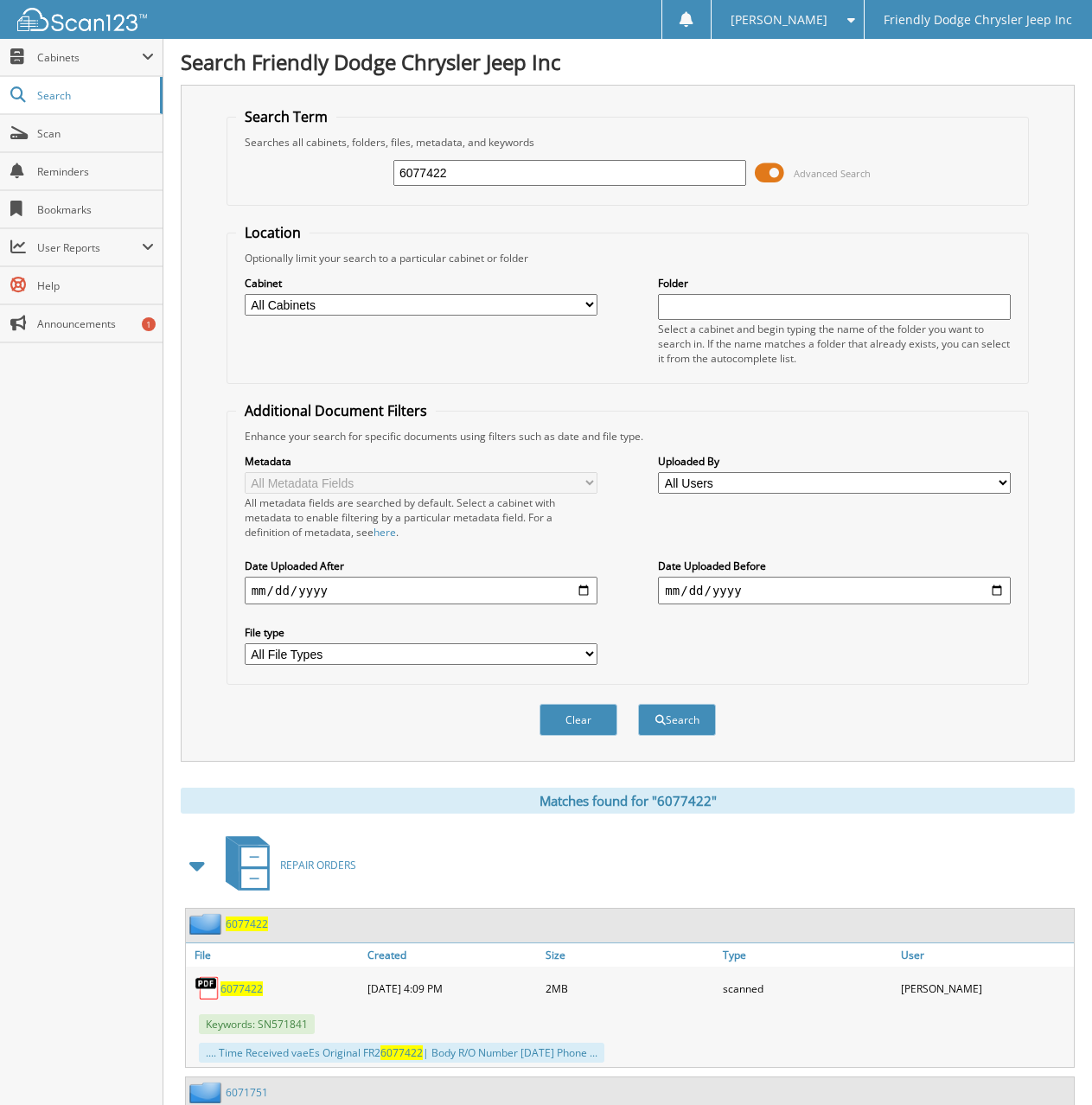
click at [238, 985] on span "6077422" at bounding box center [241, 987] width 43 height 14
drag, startPoint x: 455, startPoint y: 175, endPoint x: 344, endPoint y: 170, distance: 111.1
click at [344, 170] on div "6077422 Advanced Search" at bounding box center [628, 173] width 785 height 46
type input "6078451"
click at [639, 704] on button "Search" at bounding box center [677, 720] width 78 height 32
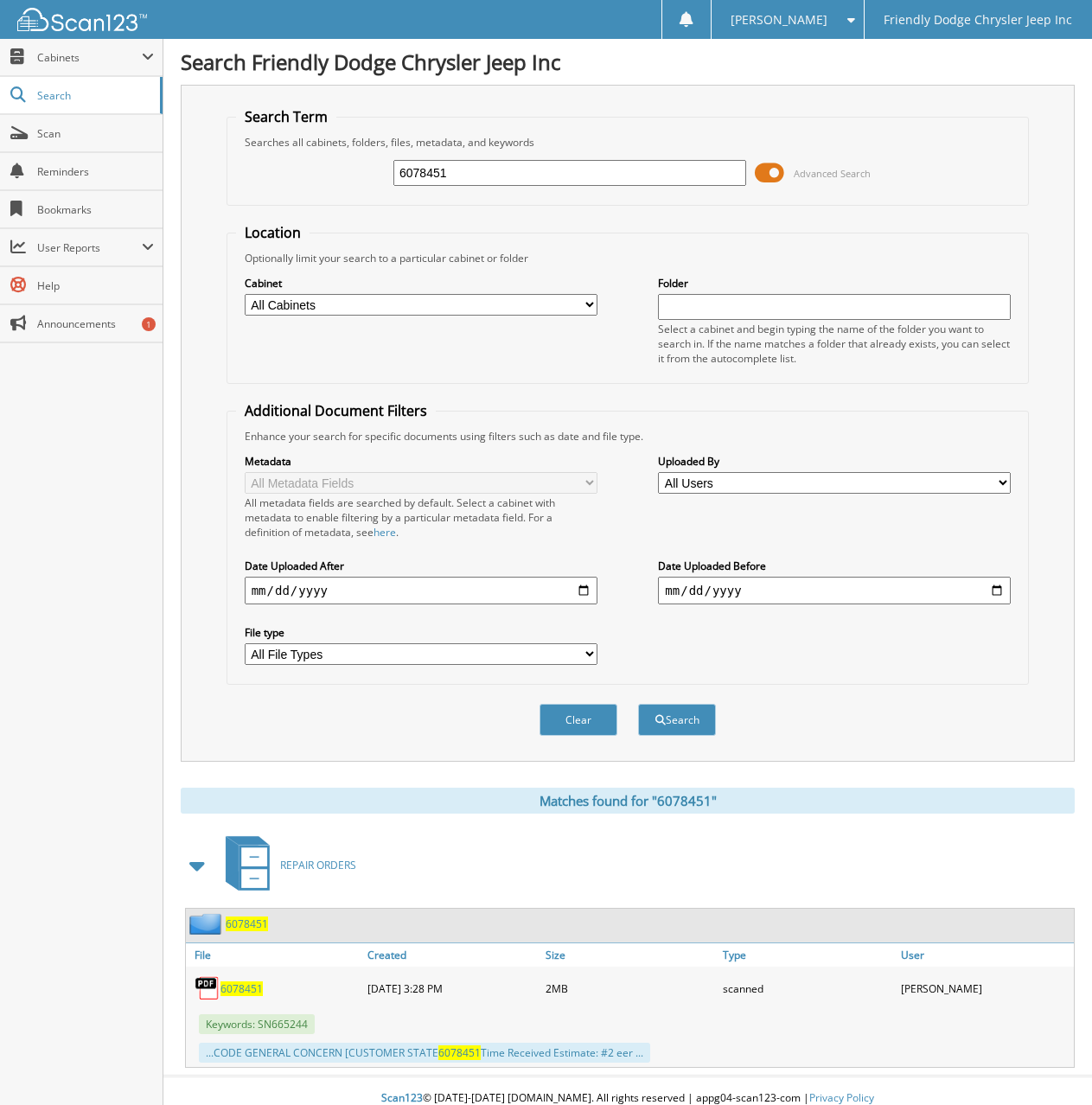
click at [235, 986] on span "6078451" at bounding box center [241, 987] width 43 height 14
click at [99, 602] on div "Close Cabinets My Company Email Addresses Search Scan" at bounding box center [82, 572] width 163 height 1066
click at [99, 614] on div "Close Cabinets My Company Email Addresses Search Scan" at bounding box center [82, 572] width 163 height 1066
click at [242, 988] on span "6078451" at bounding box center [241, 987] width 43 height 14
